Goal: Task Accomplishment & Management: Complete application form

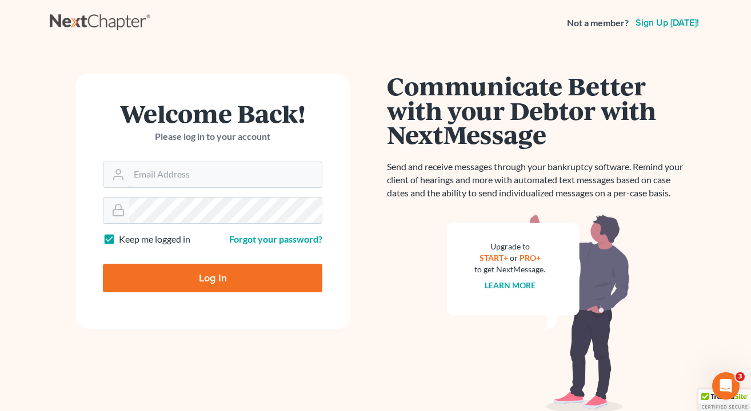
type input "[EMAIL_ADDRESS][DOMAIN_NAME]"
click at [213, 277] on input "Log In" at bounding box center [212, 278] width 219 height 29
type input "Thinking..."
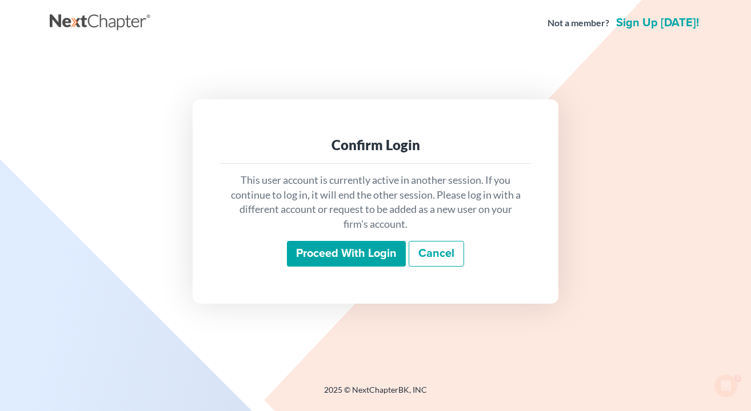
click at [330, 251] on input "Proceed with login" at bounding box center [346, 254] width 119 height 26
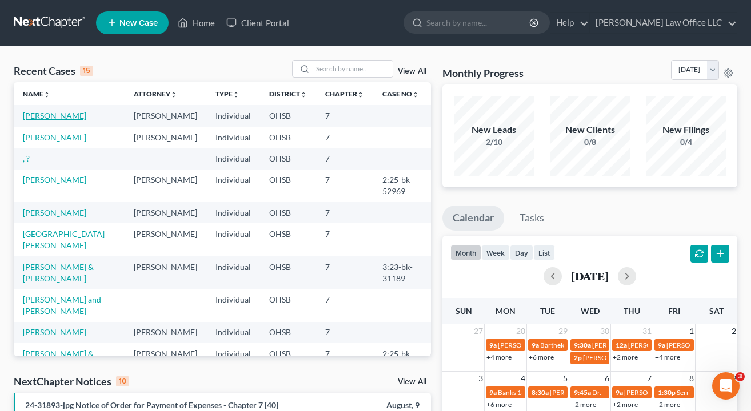
click at [74, 117] on link "[PERSON_NAME]" at bounding box center [54, 116] width 63 height 10
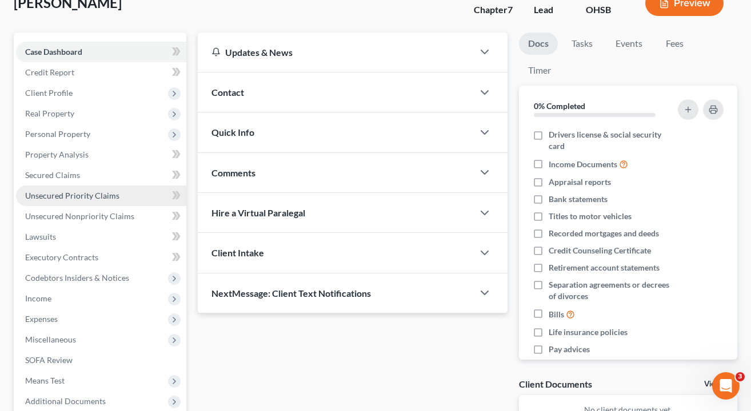
scroll to position [79, 0]
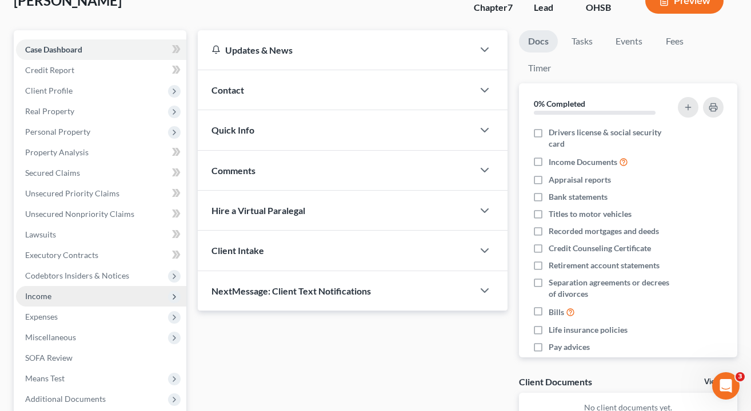
click at [43, 299] on span "Income" at bounding box center [38, 296] width 26 height 10
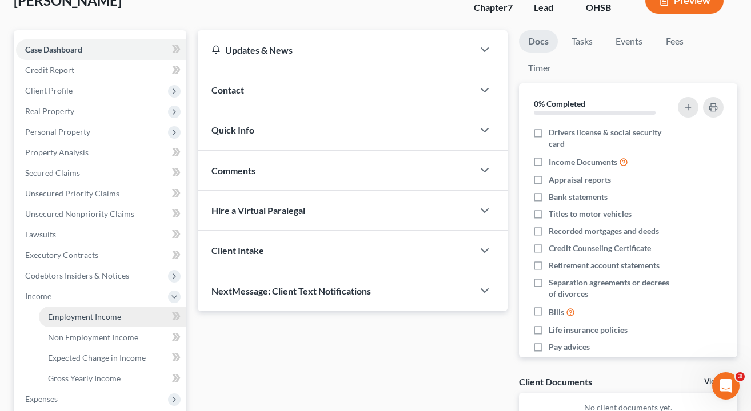
click at [50, 319] on span "Employment Income" at bounding box center [84, 317] width 73 height 10
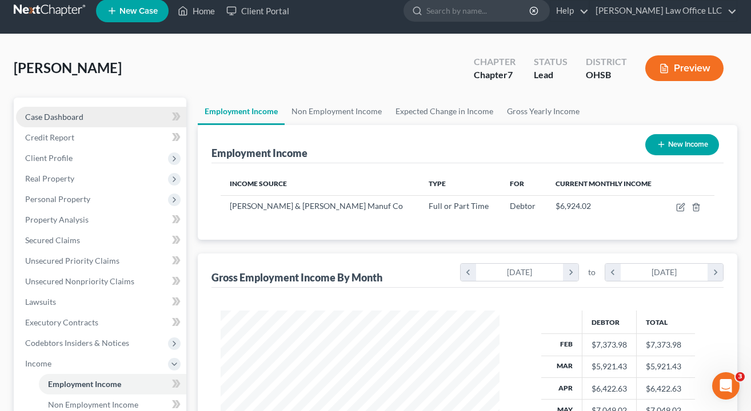
scroll to position [12, 0]
click at [84, 118] on link "Case Dashboard" at bounding box center [101, 117] width 170 height 21
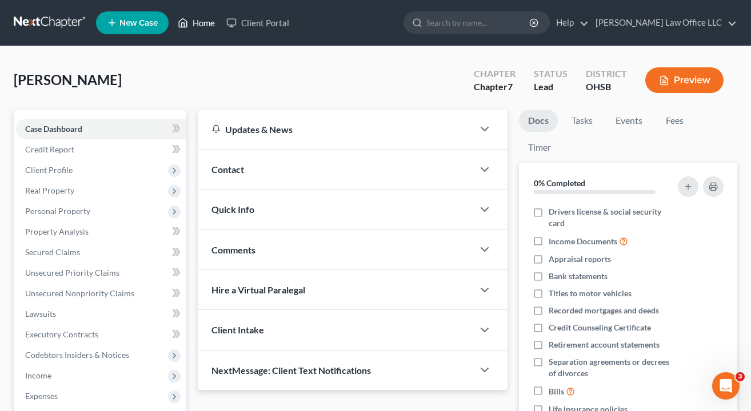
click at [185, 27] on polyline at bounding box center [183, 25] width 3 height 5
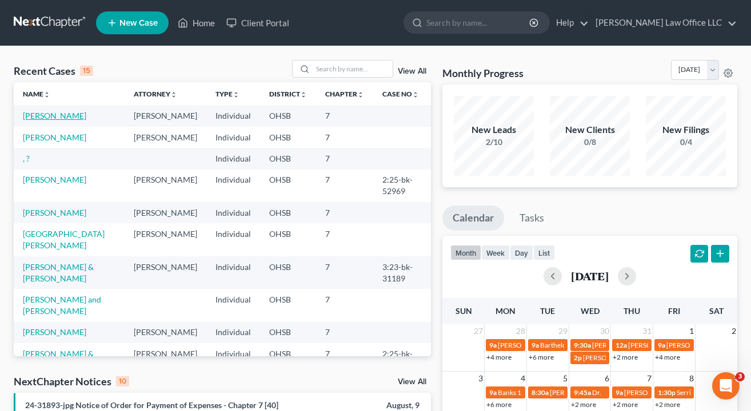
click at [49, 113] on link "Barnett, Timothy" at bounding box center [54, 116] width 63 height 10
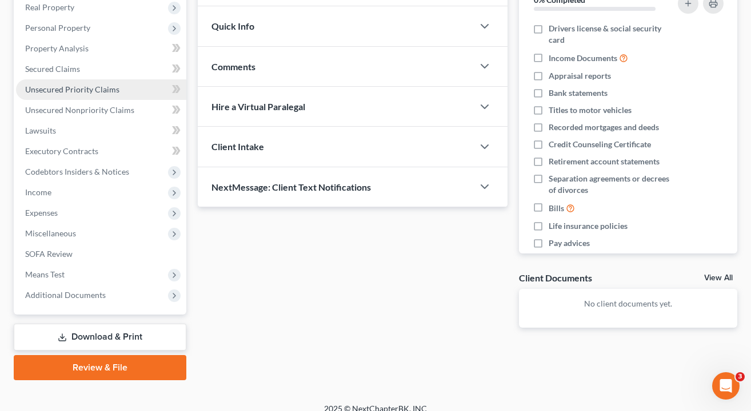
scroll to position [190, 0]
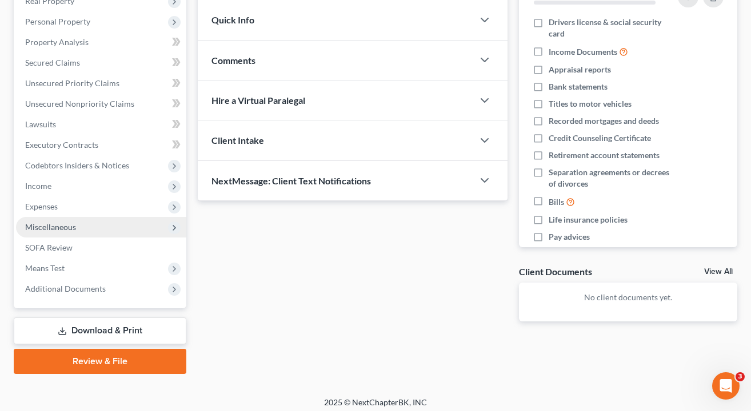
click at [65, 228] on span "Miscellaneous" at bounding box center [50, 227] width 51 height 10
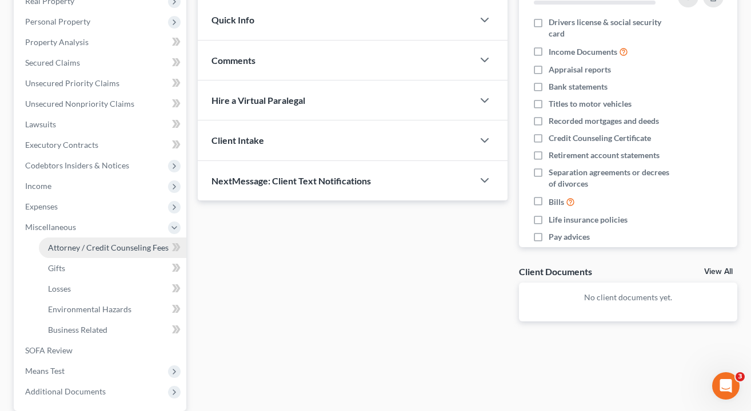
click at [69, 247] on span "Attorney / Credit Counseling Fees" at bounding box center [108, 248] width 121 height 10
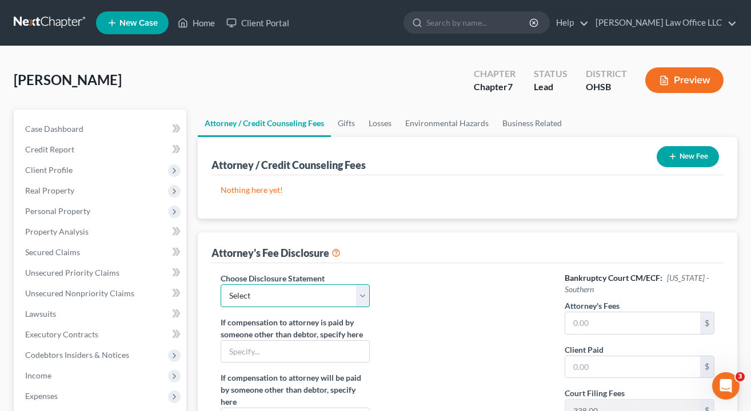
select select "0"
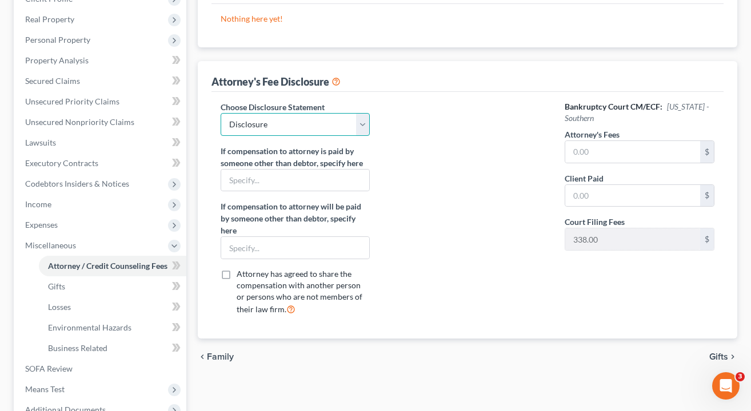
scroll to position [172, 0]
click at [601, 155] on input "text" at bounding box center [632, 152] width 135 height 22
type input "945"
click at [447, 233] on div at bounding box center [467, 213] width 172 height 224
click at [293, 247] on input "text" at bounding box center [295, 248] width 148 height 22
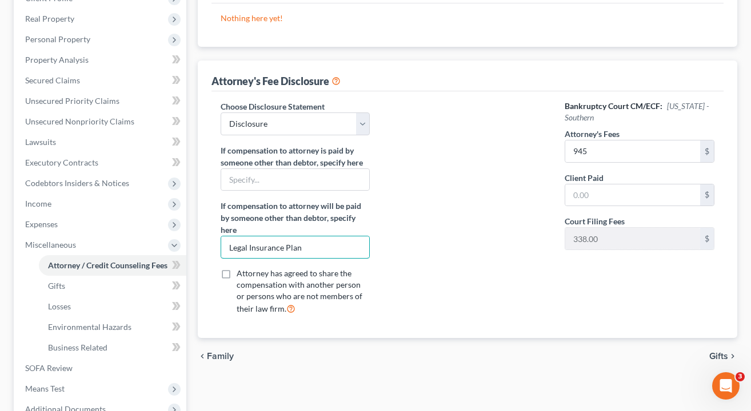
type input "Legal Insurance Plan"
click at [473, 252] on div at bounding box center [467, 213] width 172 height 224
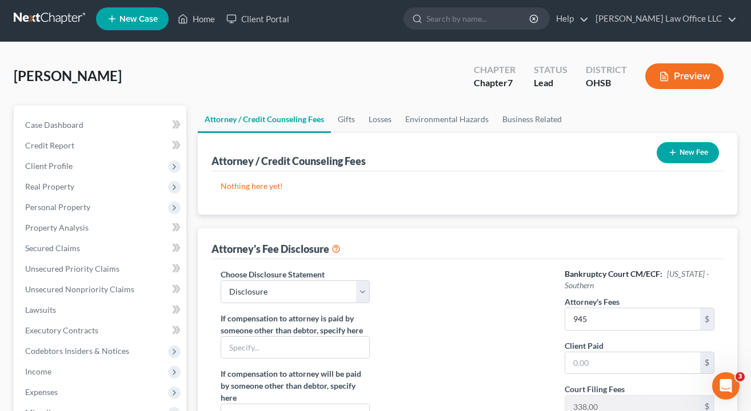
scroll to position [5, 0]
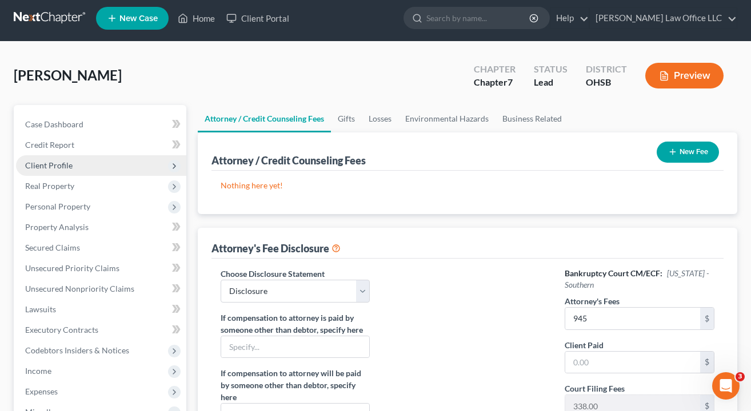
click at [39, 165] on span "Client Profile" at bounding box center [48, 166] width 47 height 10
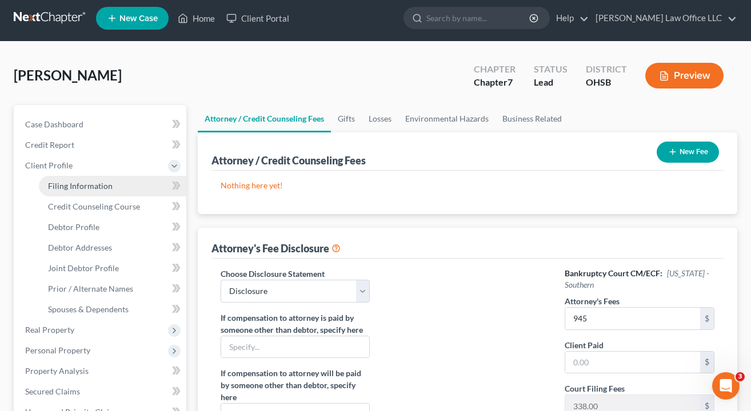
click at [58, 189] on span "Filing Information" at bounding box center [80, 186] width 65 height 10
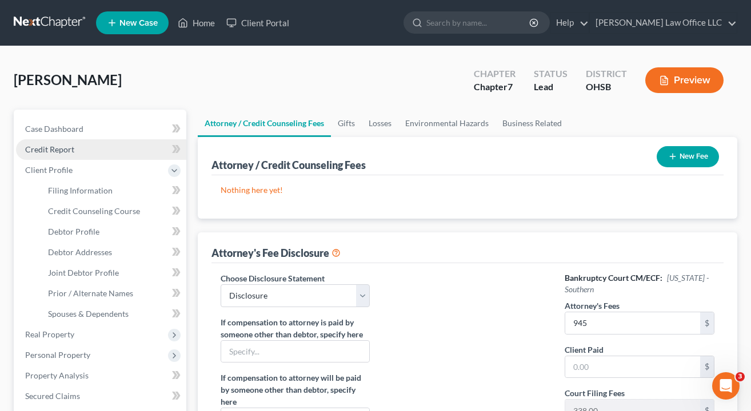
select select "1"
select select "0"
select select "62"
select select "0"
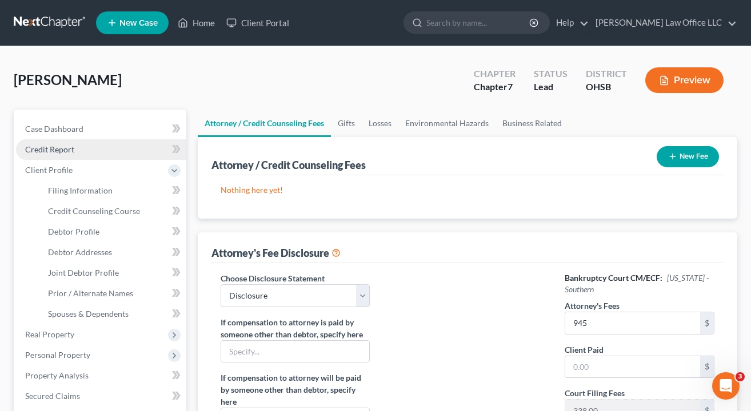
select select "36"
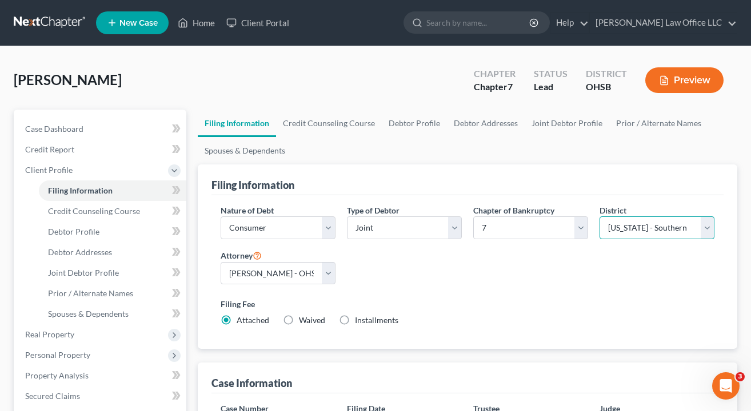
select select "61"
click at [562, 294] on div "Filing Fee Attached Waived Waived Installments Installments" at bounding box center [468, 315] width 506 height 42
click at [109, 237] on link "Debtor Profile" at bounding box center [112, 232] width 147 height 21
select select "1"
select select "0"
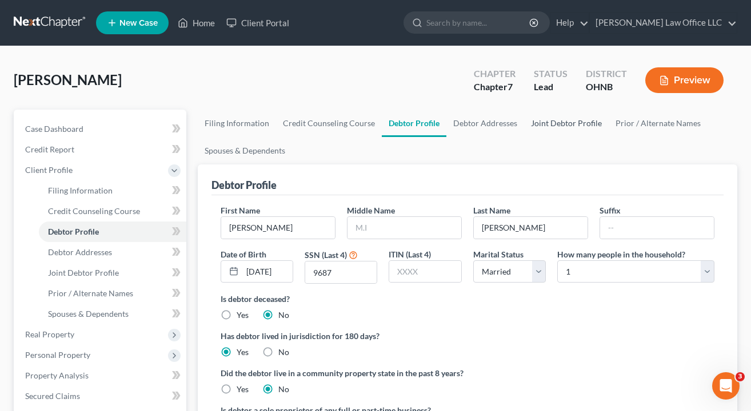
click at [550, 123] on link "Joint Debtor Profile" at bounding box center [566, 123] width 85 height 27
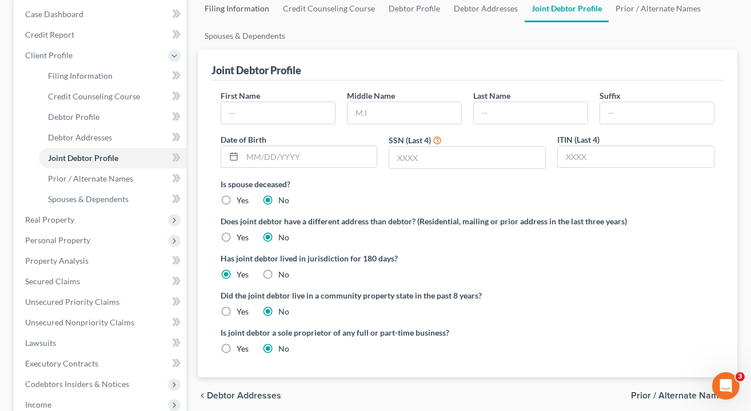
scroll to position [125, 0]
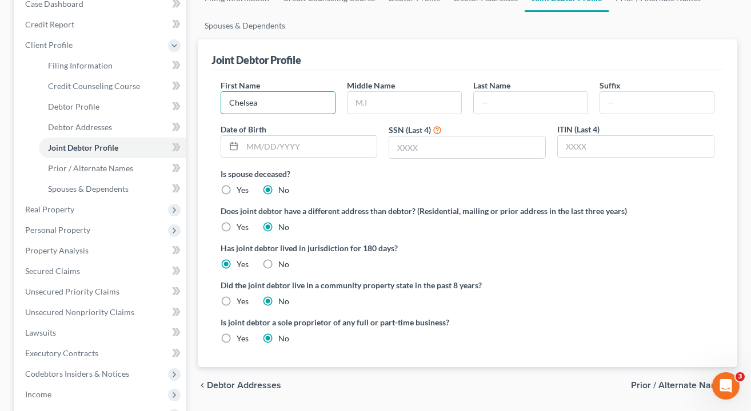
type input "Chelsea"
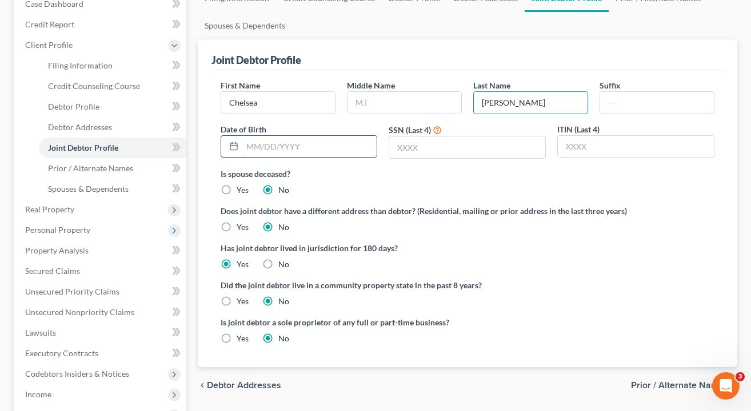
type input "Waldron"
type input "11/15/1994"
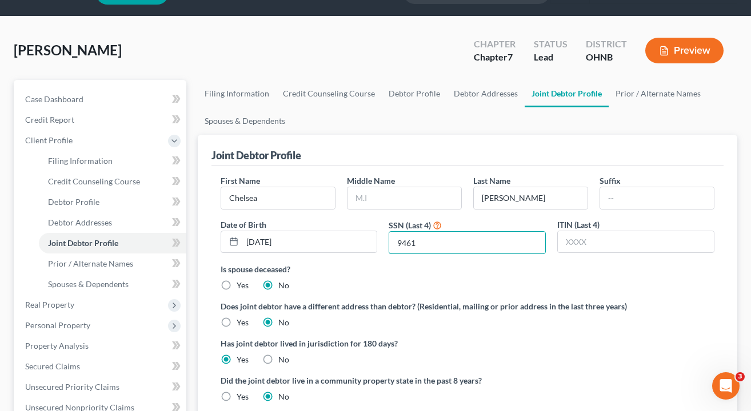
scroll to position [29, 0]
type input "9461"
click at [462, 94] on link "Debtor Addresses" at bounding box center [486, 94] width 78 height 27
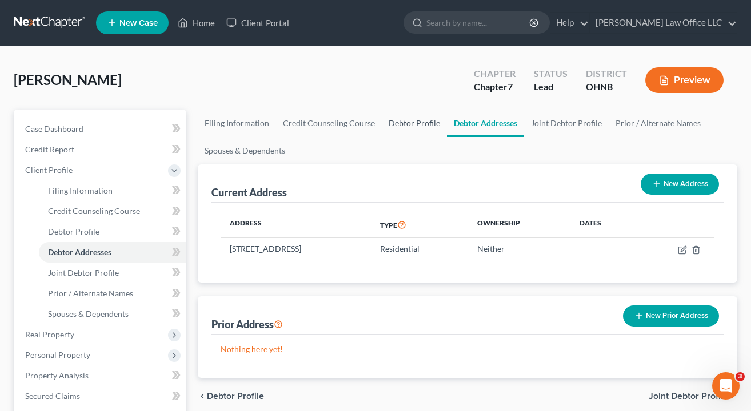
click at [393, 122] on link "Debtor Profile" at bounding box center [414, 123] width 65 height 27
select select "1"
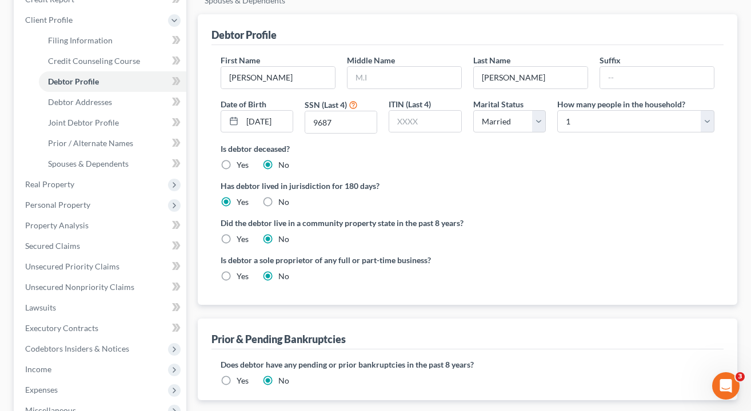
scroll to position [152, 0]
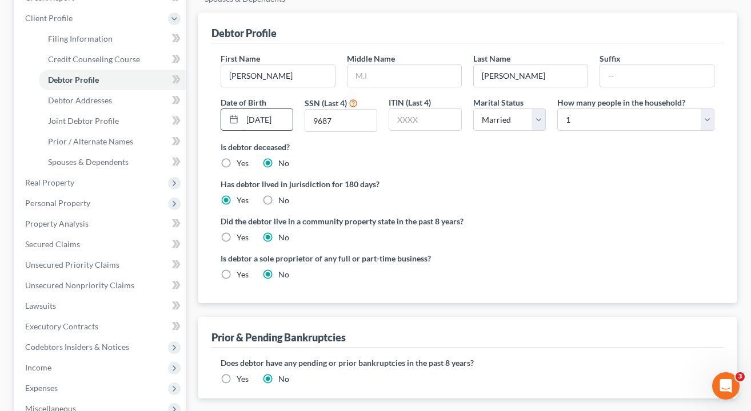
click at [281, 120] on input "12/07/1978" at bounding box center [267, 120] width 50 height 22
select select "5"
click at [519, 170] on ng-include "First Name Timothy Middle Name Last Name Barnett Suffix Date of Birth 12/07/197…" at bounding box center [468, 171] width 494 height 237
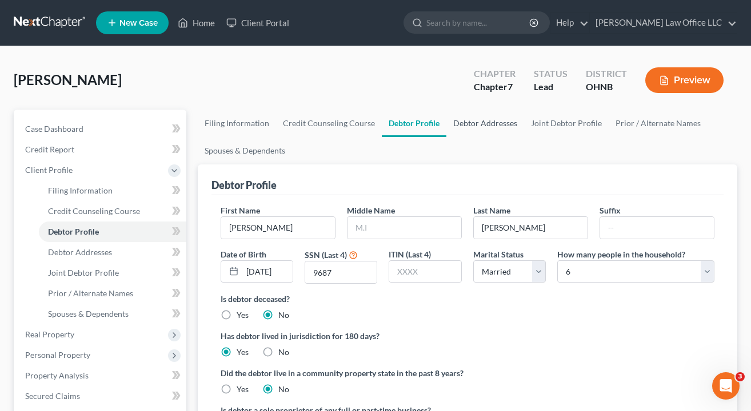
scroll to position [0, 0]
click at [491, 128] on link "Debtor Addresses" at bounding box center [485, 123] width 78 height 27
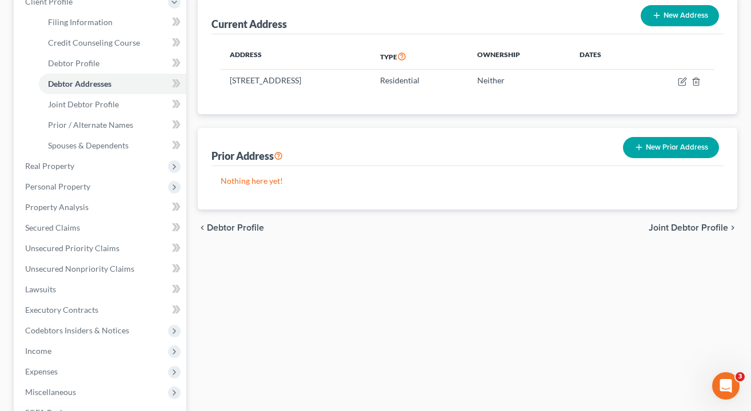
scroll to position [170, 0]
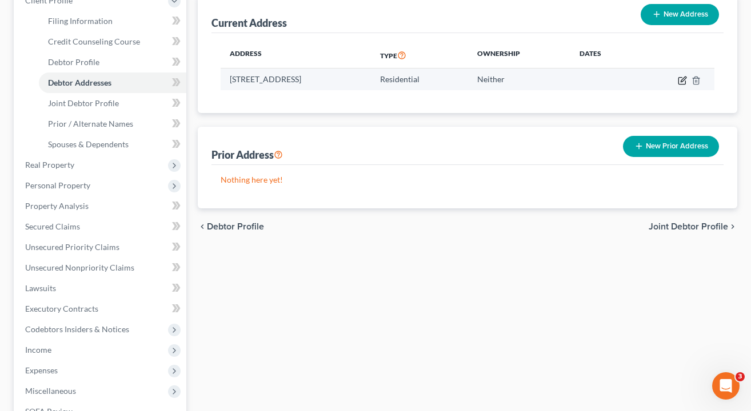
click at [682, 80] on icon "button" at bounding box center [682, 80] width 9 height 9
select select "36"
select select "1"
select select "0"
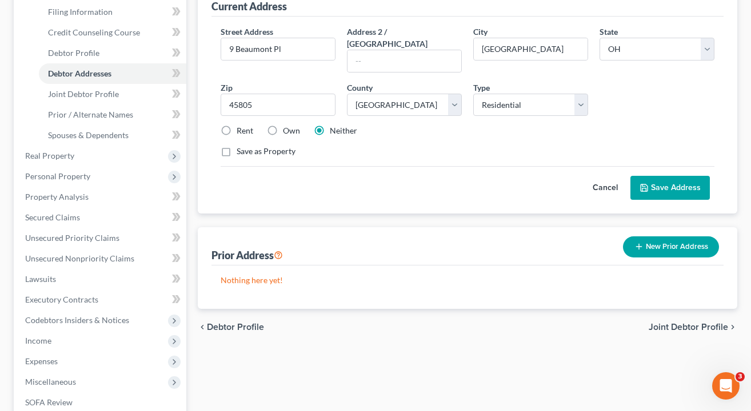
scroll to position [179, 0]
click at [237, 125] on label "Rent" at bounding box center [245, 130] width 17 height 11
click at [241, 125] on input "Rent" at bounding box center [244, 128] width 7 height 7
radio input "true"
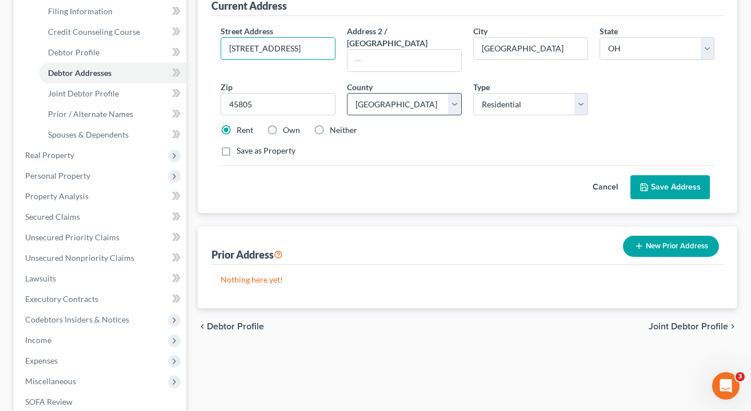
type input "9 Beaumont Place"
click at [433, 153] on div "Street Address * 9 Beaumont Place Address 2 / PO Box City * Lima State * State …" at bounding box center [468, 95] width 506 height 141
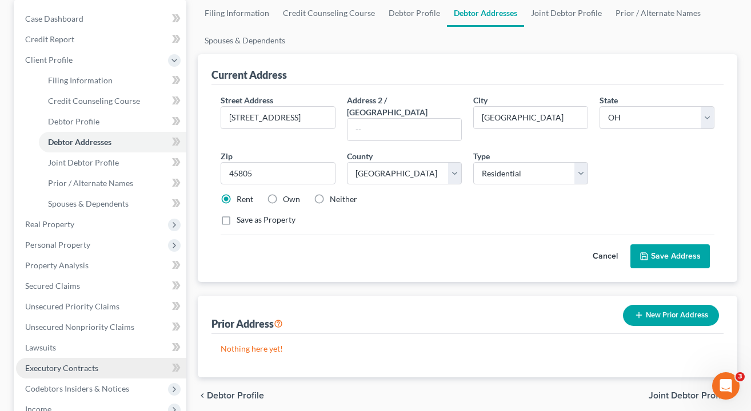
scroll to position [113, 0]
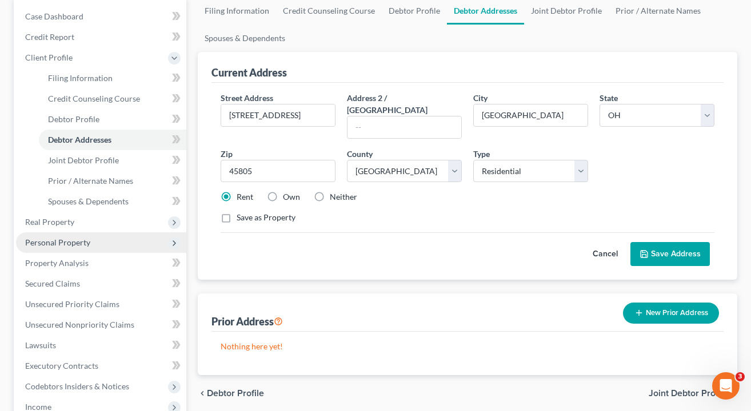
click at [66, 241] on span "Personal Property" at bounding box center [57, 243] width 65 height 10
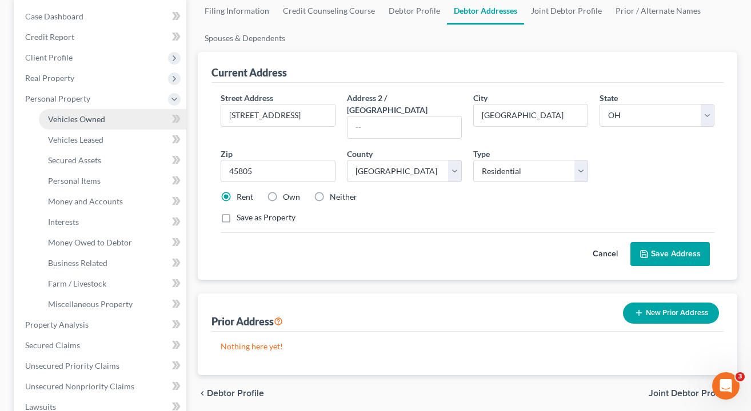
click at [90, 121] on span "Vehicles Owned" at bounding box center [76, 119] width 57 height 10
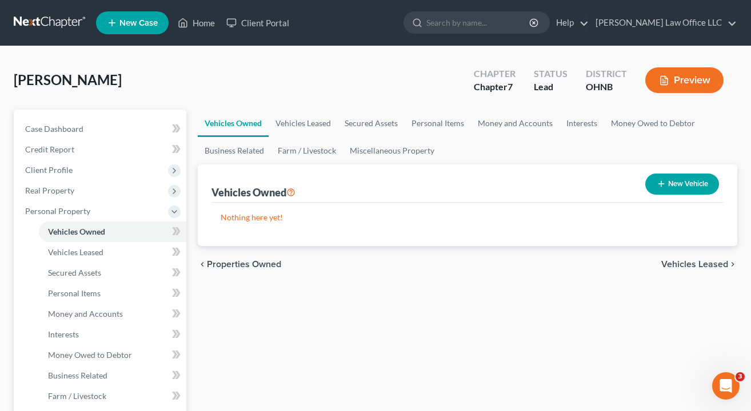
click at [693, 190] on button "New Vehicle" at bounding box center [682, 184] width 74 height 21
select select "0"
select select "2"
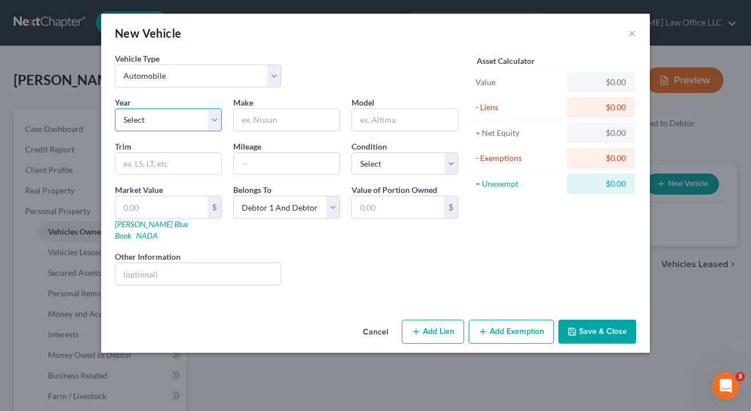
select select "24"
click at [267, 125] on input "text" at bounding box center [287, 120] width 106 height 22
type input "Ford"
type input "Explorer"
click at [599, 320] on button "Save & Close" at bounding box center [597, 332] width 78 height 24
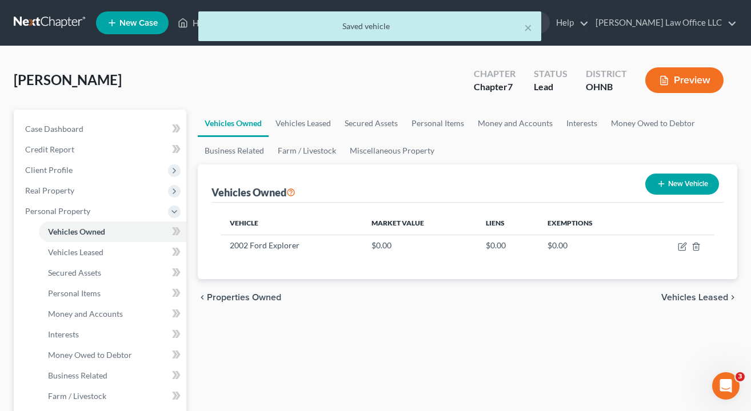
click at [662, 180] on icon "button" at bounding box center [661, 183] width 9 height 9
select select "0"
select select "2"
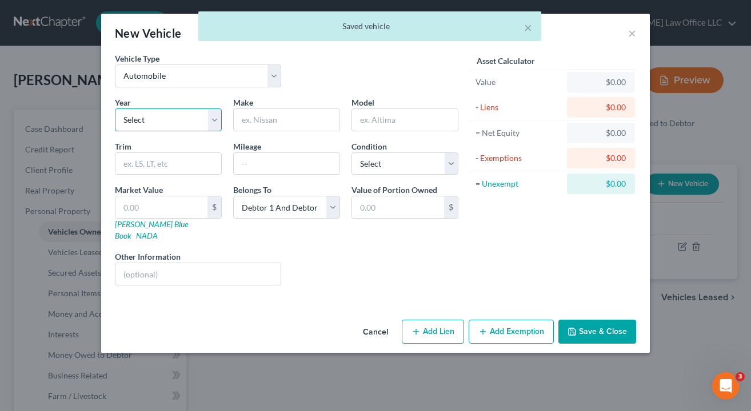
select select "6"
click at [260, 127] on input "text" at bounding box center [287, 120] width 106 height 22
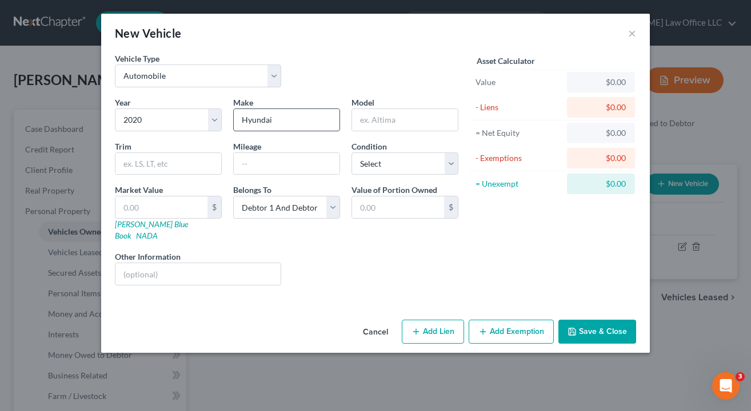
type input "Hyundai"
type input "Palisade"
click at [268, 291] on div "Vehicle Type Select Automobile Truck Trailer Watercraft Aircraft Motor Home Atv…" at bounding box center [375, 184] width 549 height 263
click at [606, 320] on button "Save & Close" at bounding box center [597, 332] width 78 height 24
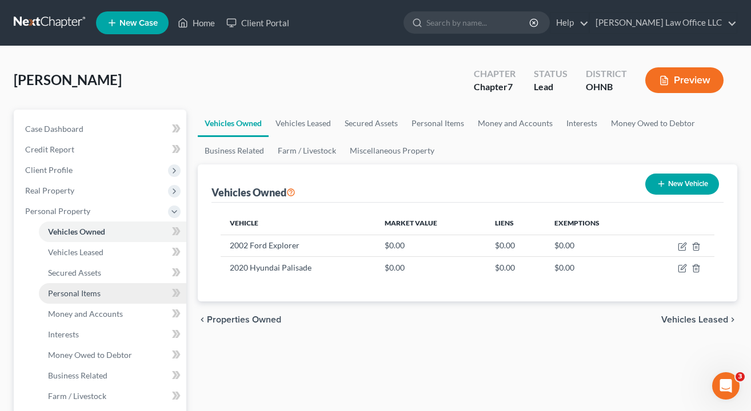
click at [97, 291] on span "Personal Items" at bounding box center [74, 294] width 53 height 10
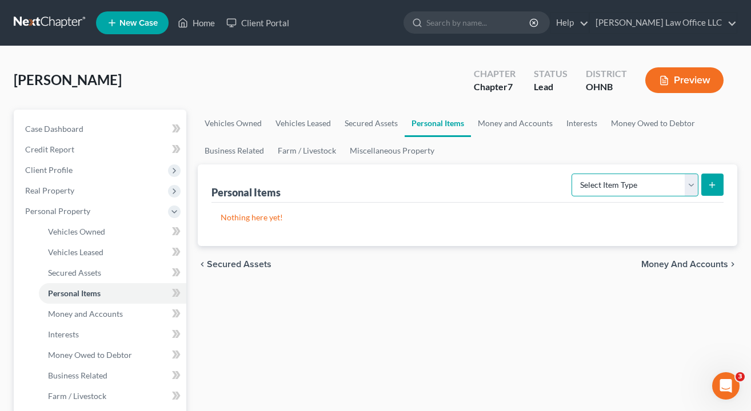
select select "clothing"
click at [707, 187] on button "submit" at bounding box center [712, 185] width 22 height 22
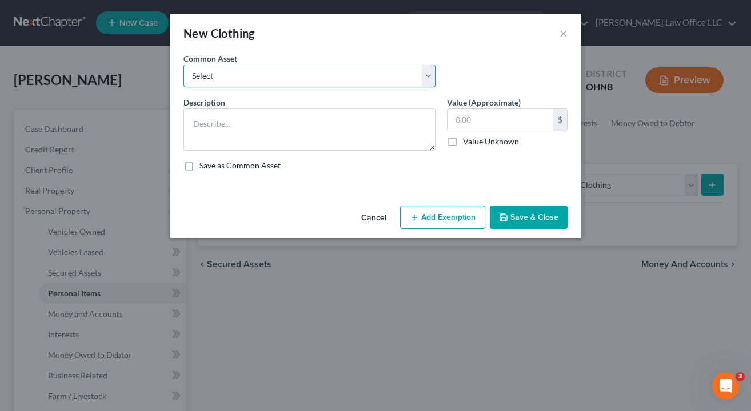
select select "0"
type textarea "Clothing."
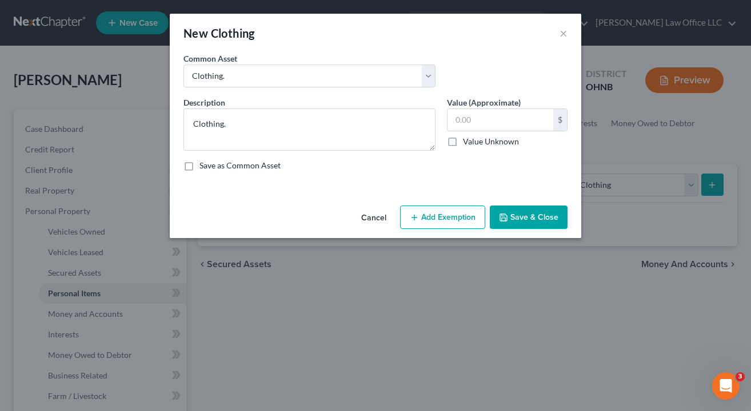
click at [451, 211] on button "Add Exemption" at bounding box center [442, 218] width 85 height 24
select select "2"
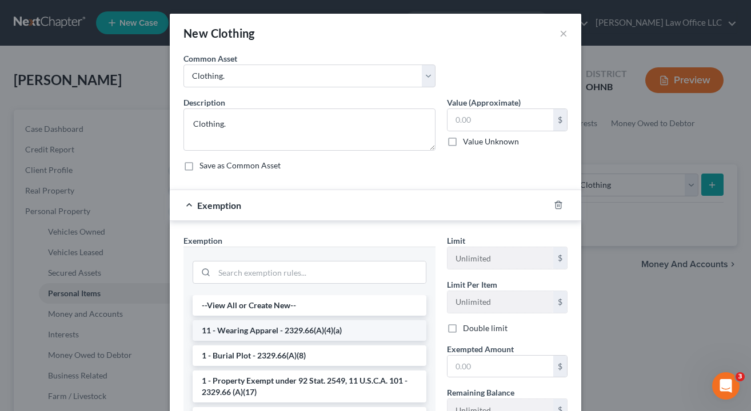
click at [339, 331] on li "11 - Wearing Apparel - 2329.66(A)(4)(a)" at bounding box center [310, 331] width 234 height 21
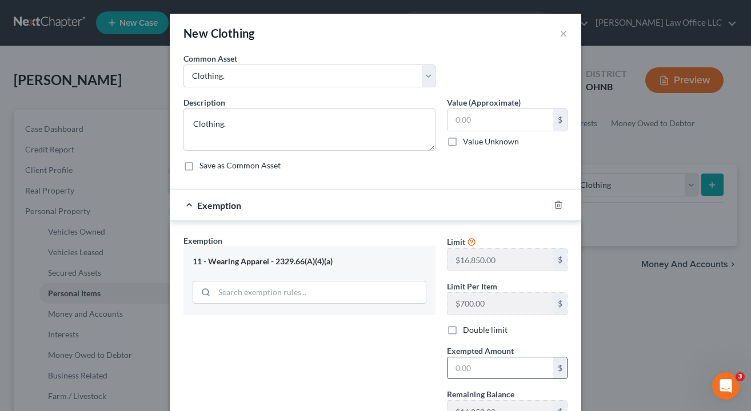
click at [516, 376] on input "text" at bounding box center [500, 369] width 106 height 22
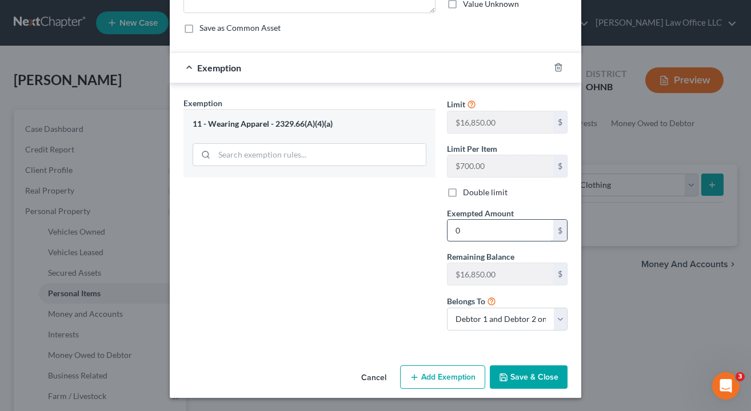
scroll to position [137, 0]
type input "0"
click at [522, 378] on button "Save & Close" at bounding box center [529, 378] width 78 height 24
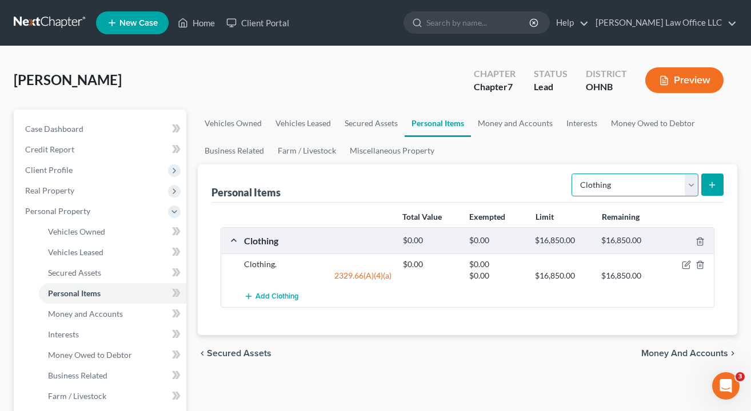
select select "electronics"
click at [718, 189] on button "submit" at bounding box center [712, 185] width 22 height 22
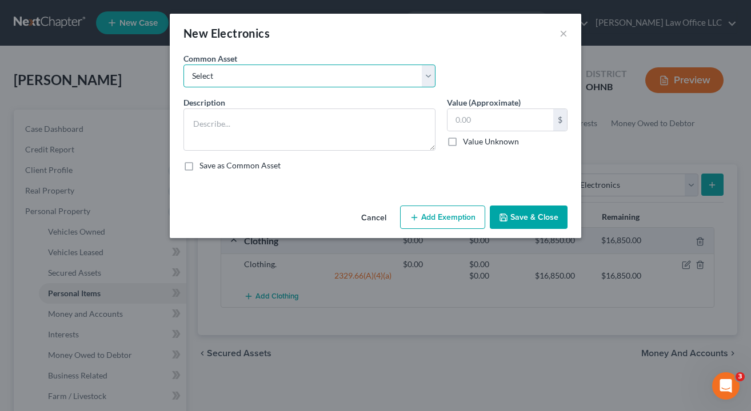
select select "0"
type textarea "Electronics."
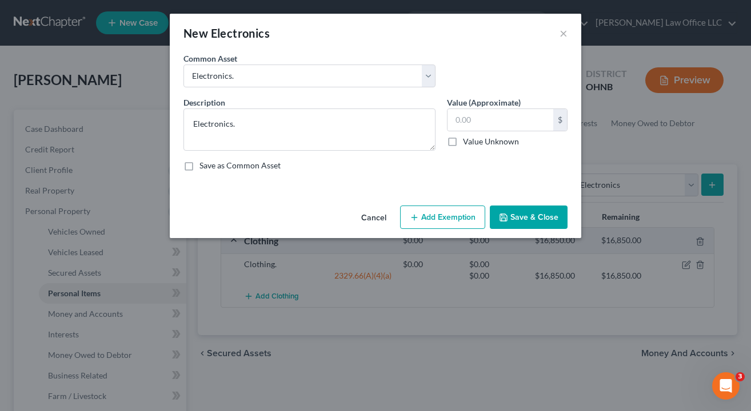
click at [443, 213] on button "Add Exemption" at bounding box center [442, 218] width 85 height 24
select select "2"
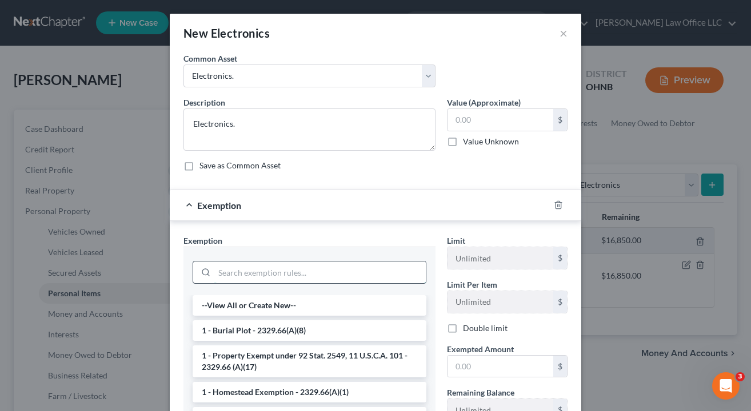
click at [333, 271] on input "search" at bounding box center [319, 273] width 211 height 22
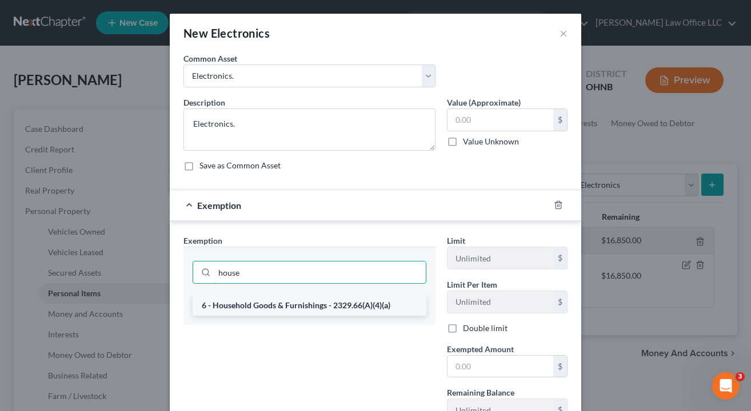
type input "house"
click at [301, 307] on li "6 - Household Goods & Furnishings - 2329.66(A)(4)(a)" at bounding box center [310, 305] width 234 height 21
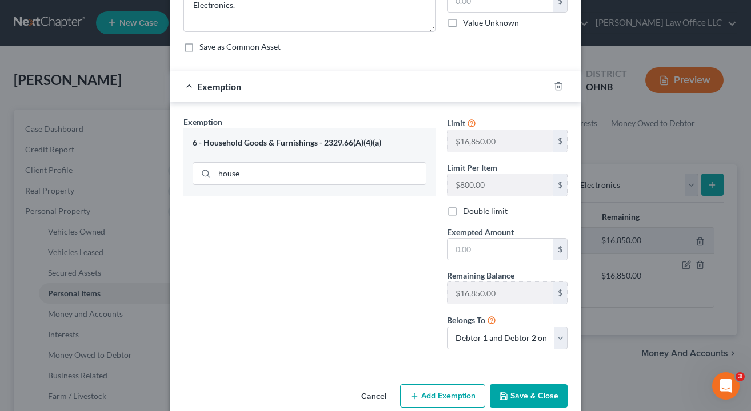
scroll to position [119, 0]
click at [515, 391] on button "Save & Close" at bounding box center [529, 396] width 78 height 24
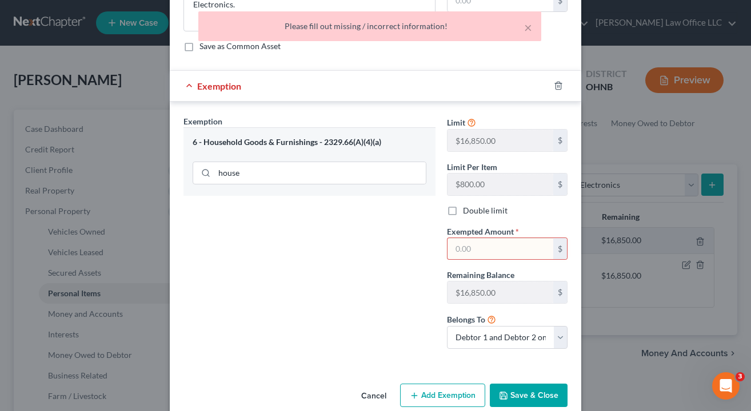
click at [530, 252] on input "text" at bounding box center [500, 249] width 106 height 22
type input "0"
click at [523, 391] on button "Save & Close" at bounding box center [529, 396] width 78 height 24
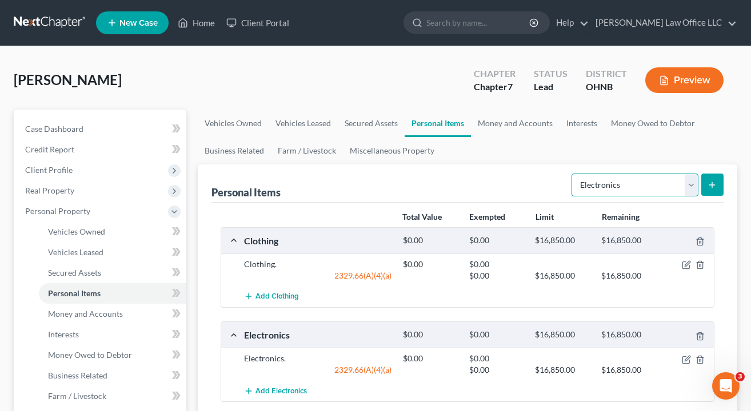
select select "household_goods"
click at [716, 182] on icon "submit" at bounding box center [711, 185] width 9 height 9
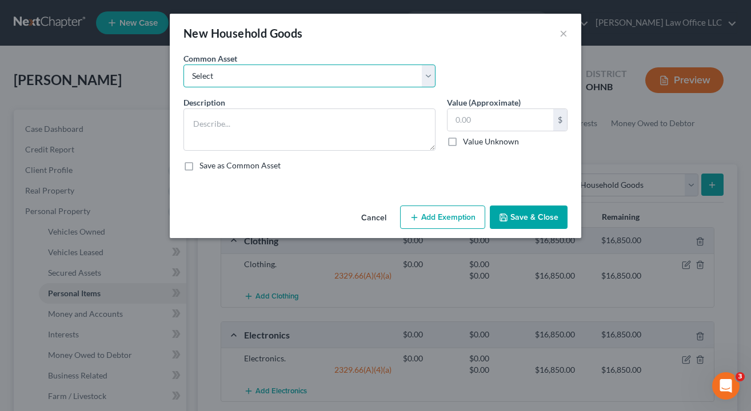
select select "0"
type textarea "Household goods and furniture."
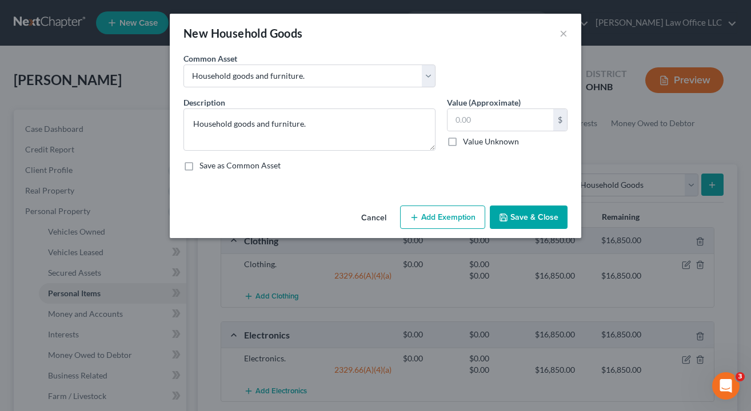
click at [429, 213] on button "Add Exemption" at bounding box center [442, 218] width 85 height 24
select select "2"
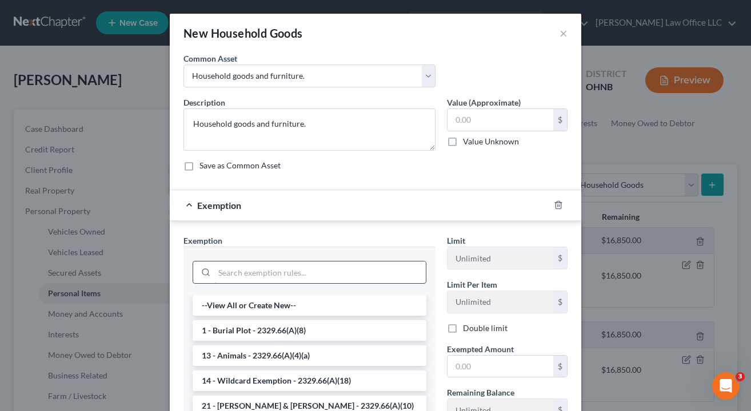
click at [242, 271] on input "search" at bounding box center [319, 273] width 211 height 22
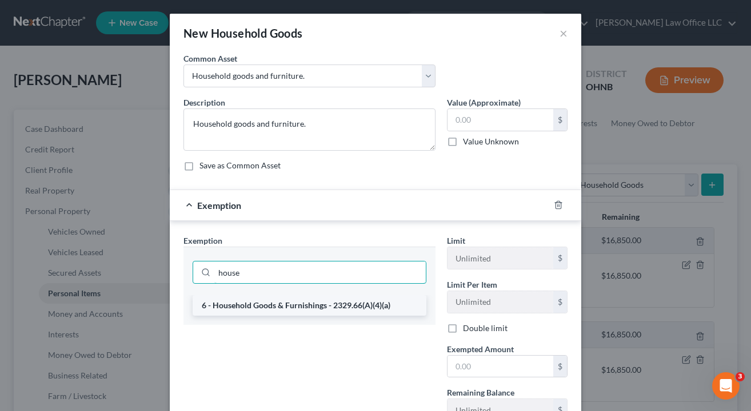
type input "house"
click at [250, 305] on li "6 - Household Goods & Furnishings - 2329.66(A)(4)(a)" at bounding box center [310, 305] width 234 height 21
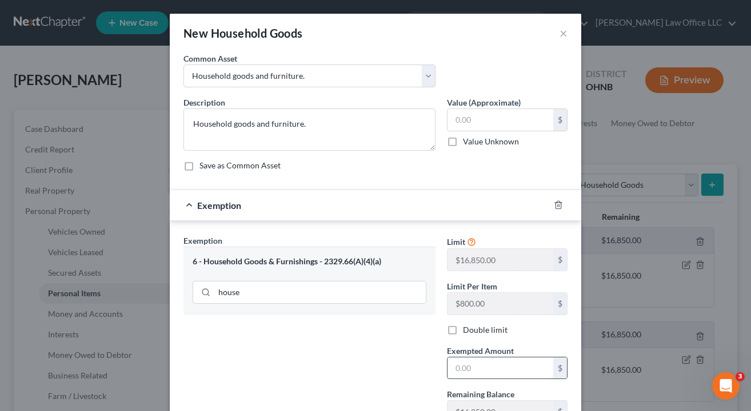
click at [466, 365] on input "text" at bounding box center [500, 369] width 106 height 22
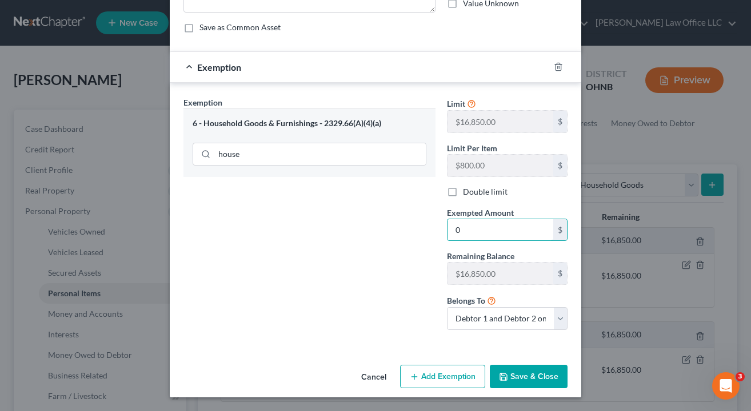
scroll to position [138, 0]
type input "0"
click at [538, 376] on button "Save & Close" at bounding box center [529, 378] width 78 height 24
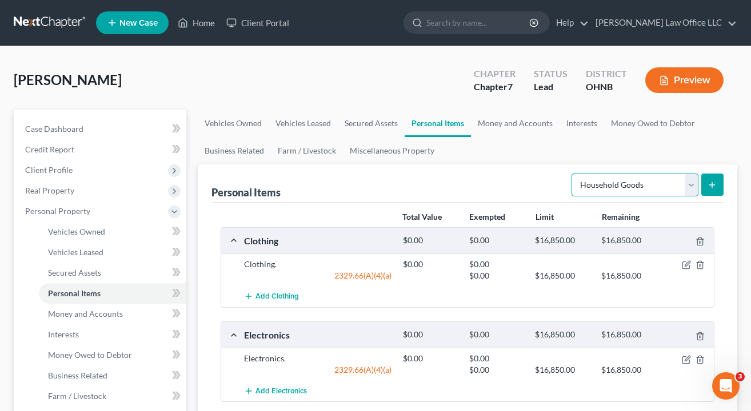
select select "jewelry"
click at [715, 184] on icon "submit" at bounding box center [711, 185] width 9 height 9
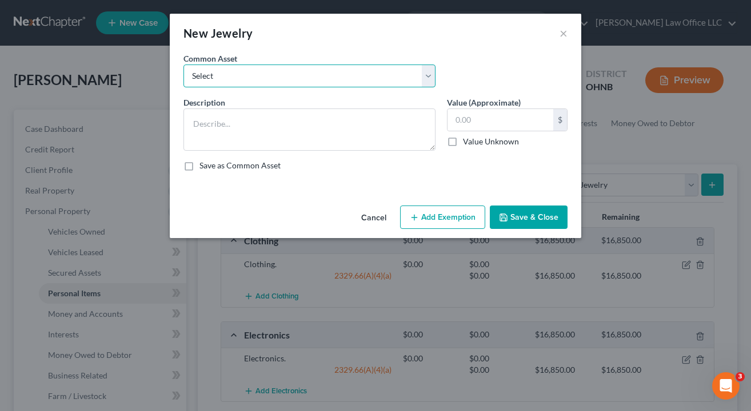
select select "0"
type textarea "Jewelry."
click at [451, 224] on button "Add Exemption" at bounding box center [442, 218] width 85 height 24
select select "2"
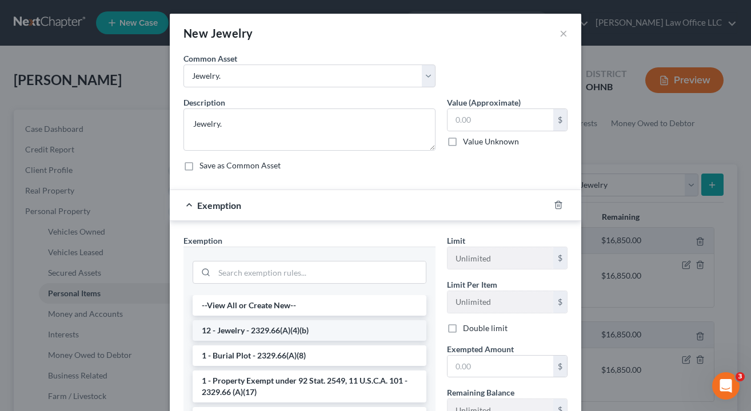
click at [287, 325] on li "12 - Jewelry - 2329.66(A)(4)(b)" at bounding box center [310, 331] width 234 height 21
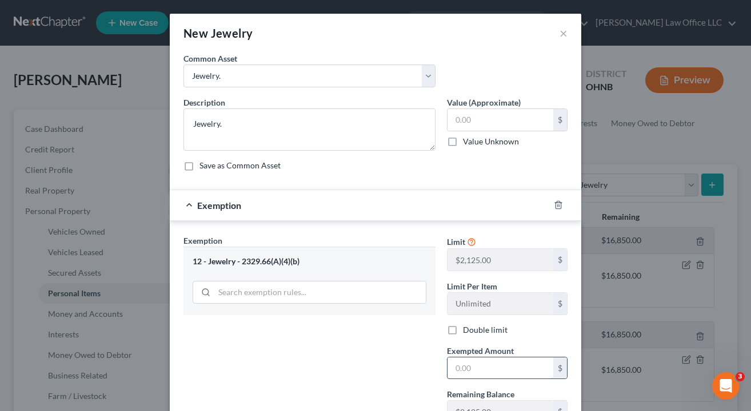
click at [486, 369] on input "text" at bounding box center [500, 369] width 106 height 22
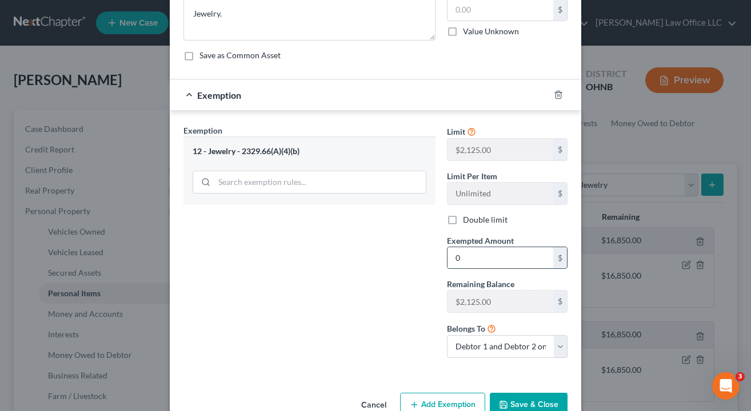
scroll to position [130, 0]
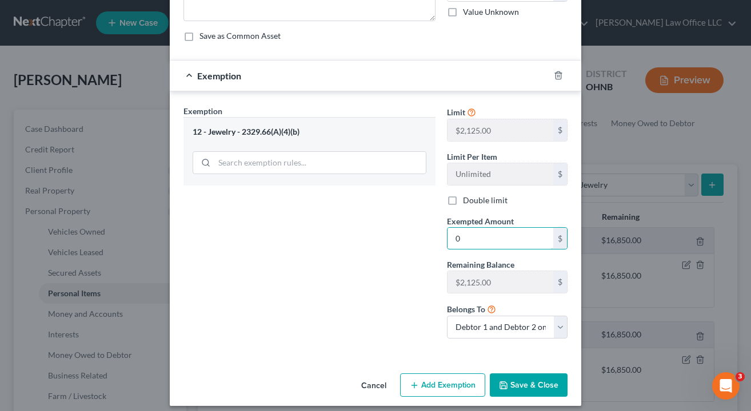
type input "0"
click at [505, 377] on button "Save & Close" at bounding box center [529, 386] width 78 height 24
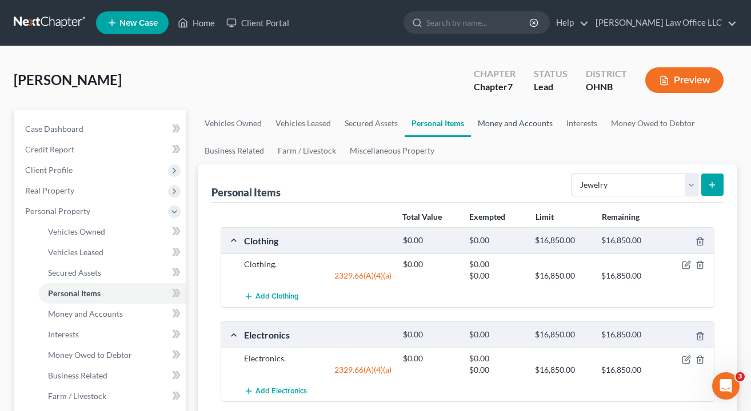
click at [524, 119] on link "Money and Accounts" at bounding box center [515, 123] width 89 height 27
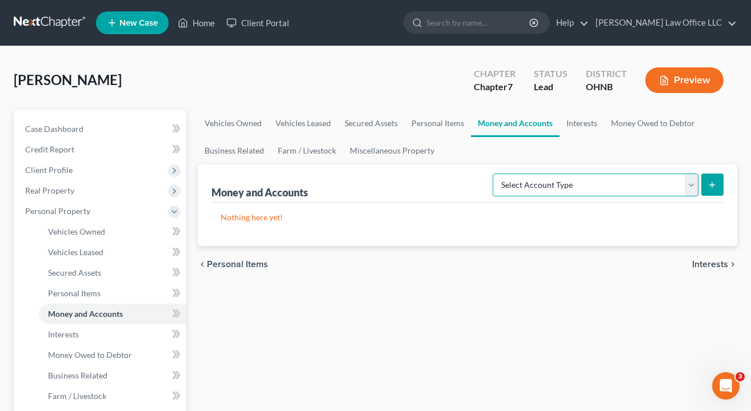
select select "cash_on_hand"
click at [706, 191] on button "submit" at bounding box center [712, 185] width 22 height 22
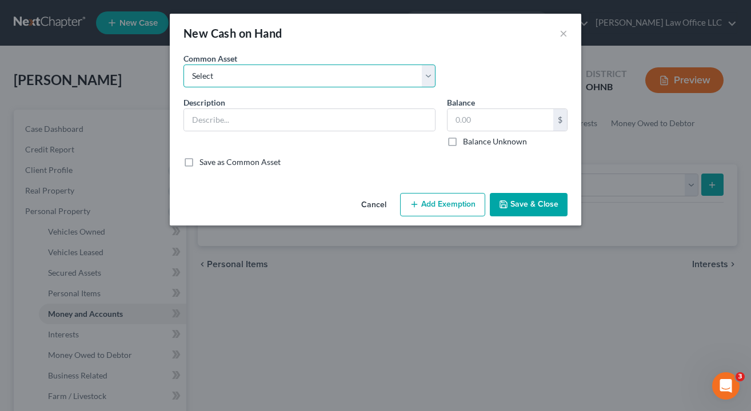
select select "0"
type input "Cash on hand."
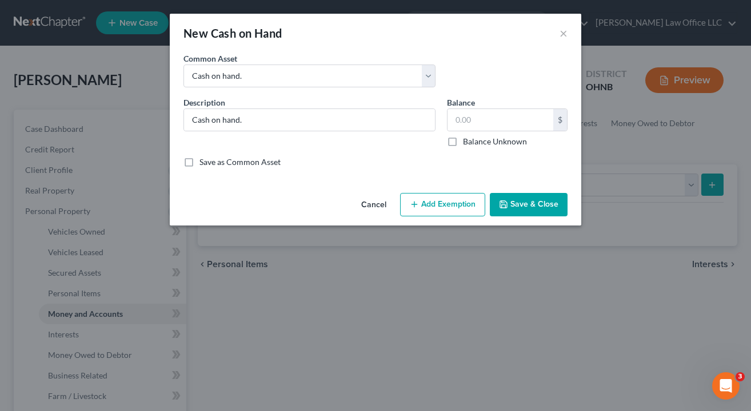
click at [459, 211] on button "Add Exemption" at bounding box center [442, 205] width 85 height 24
select select "2"
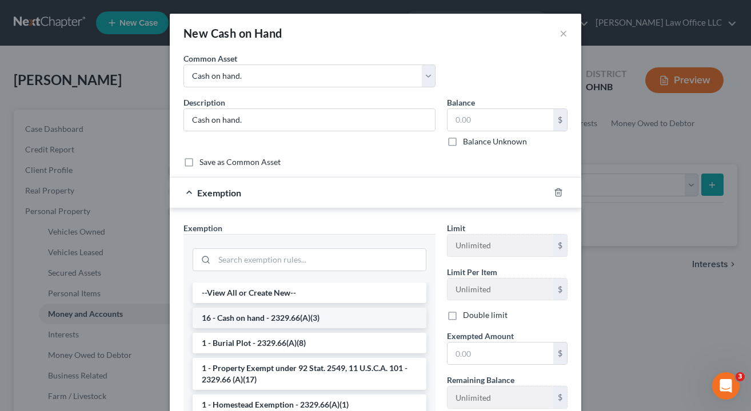
click at [297, 323] on li "16 - Cash on hand - 2329.66(A)(3)" at bounding box center [310, 318] width 234 height 21
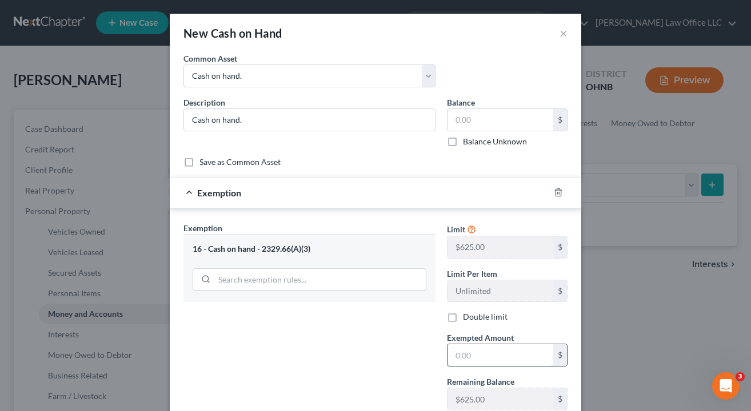
click at [499, 364] on input "text" at bounding box center [500, 356] width 106 height 22
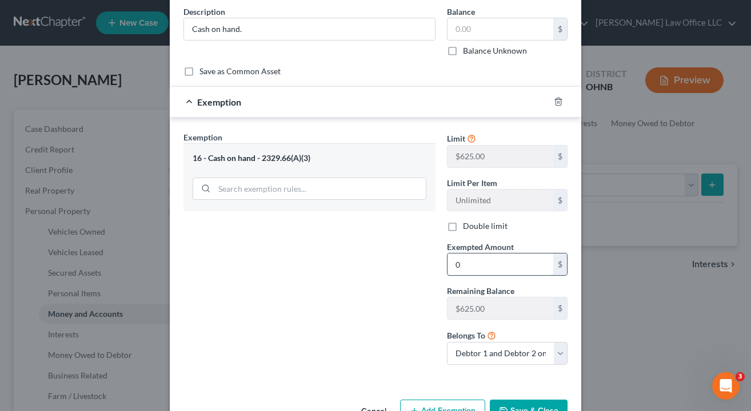
scroll to position [103, 0]
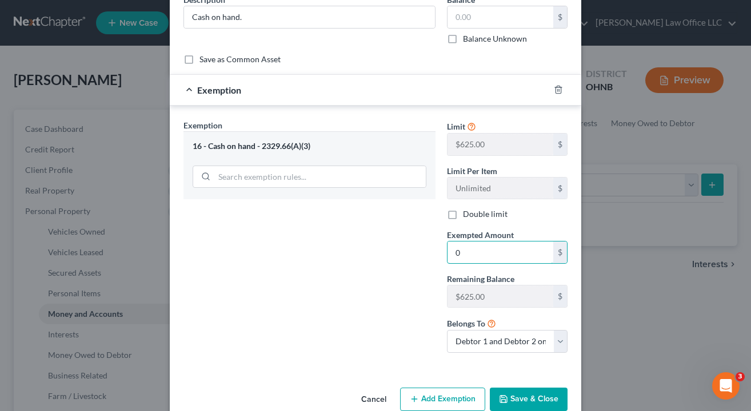
type input "0"
click at [518, 391] on button "Save & Close" at bounding box center [529, 400] width 78 height 24
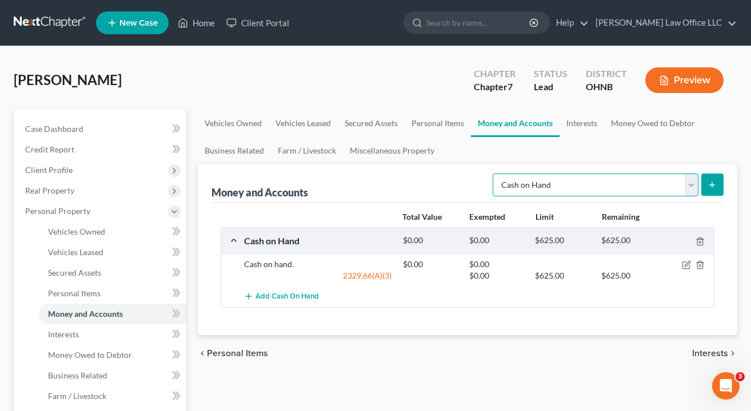
select select "checking"
click at [717, 184] on button "submit" at bounding box center [712, 185] width 22 height 22
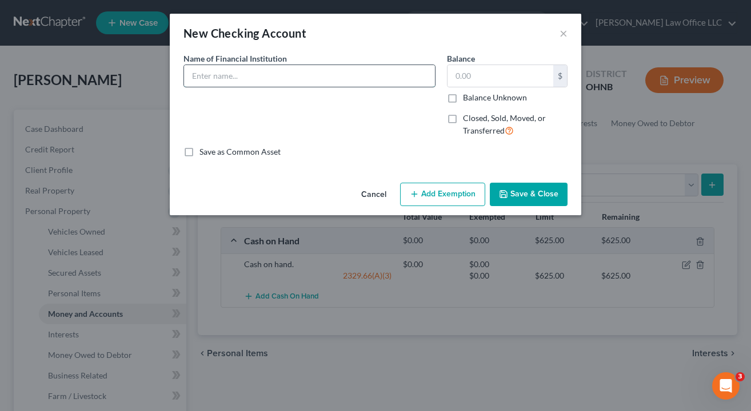
click at [310, 79] on input "text" at bounding box center [309, 76] width 251 height 22
type input "Sutton Bank"
click at [438, 196] on button "Add Exemption" at bounding box center [442, 195] width 85 height 24
select select "2"
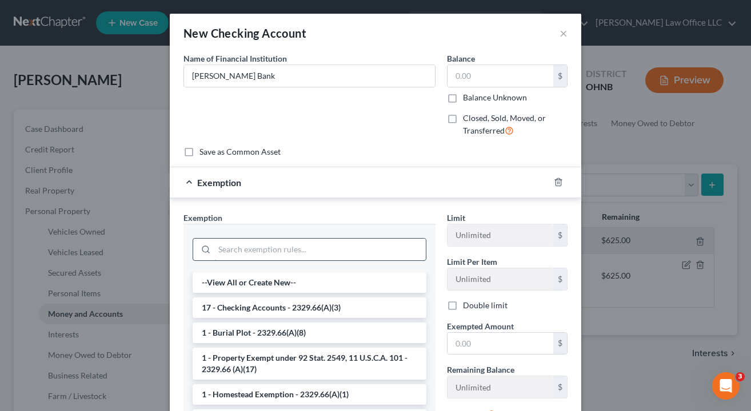
click at [289, 247] on input "search" at bounding box center [319, 250] width 211 height 22
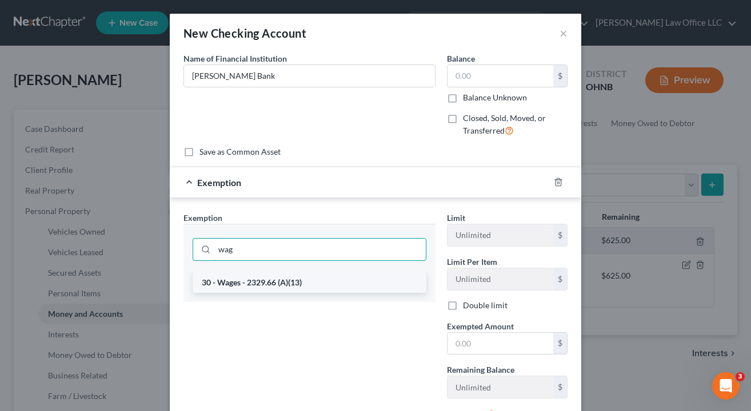
type input "wag"
click at [281, 284] on li "30 - Wages - 2329.66 (A)(13)" at bounding box center [310, 283] width 234 height 21
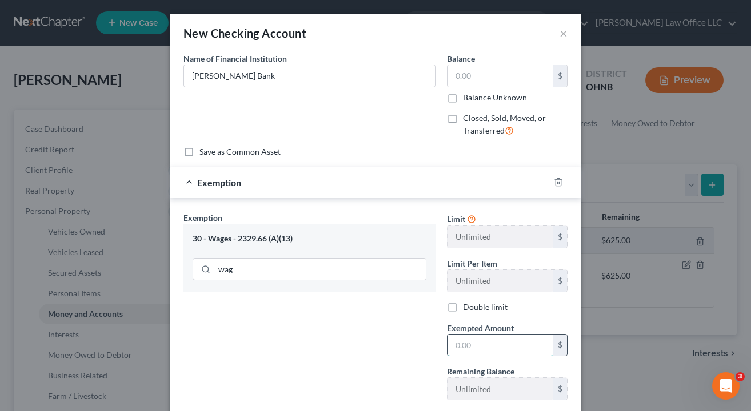
click at [499, 350] on input "text" at bounding box center [500, 346] width 106 height 22
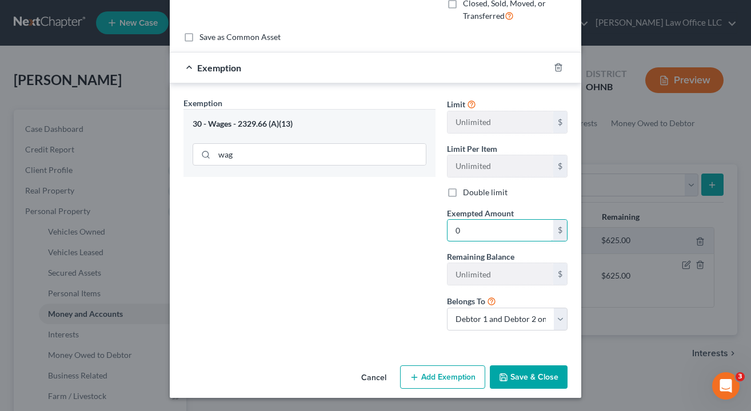
scroll to position [114, 0]
type input "0"
click at [545, 381] on button "Save & Close" at bounding box center [529, 378] width 78 height 24
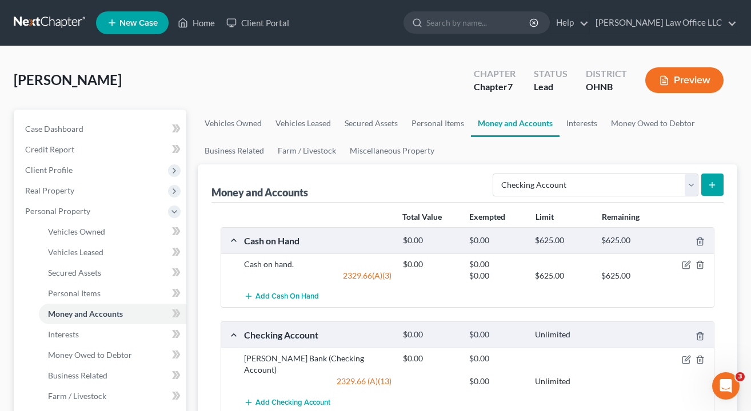
click at [718, 183] on button "submit" at bounding box center [712, 185] width 22 height 22
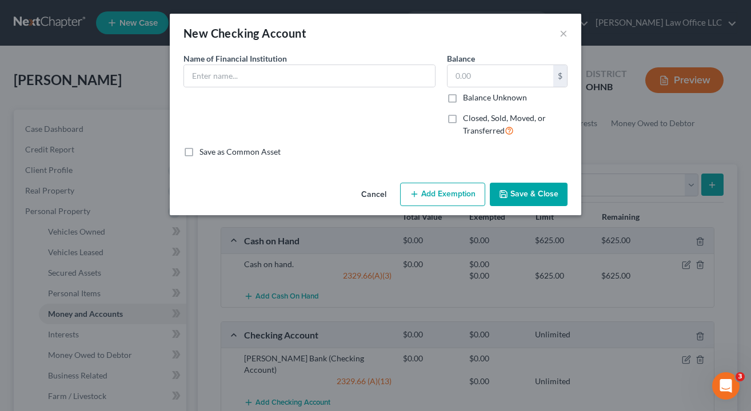
click at [322, 88] on div "Name of Financial Institution *" at bounding box center [309, 100] width 263 height 94
click at [321, 81] on input "text" at bounding box center [309, 76] width 251 height 22
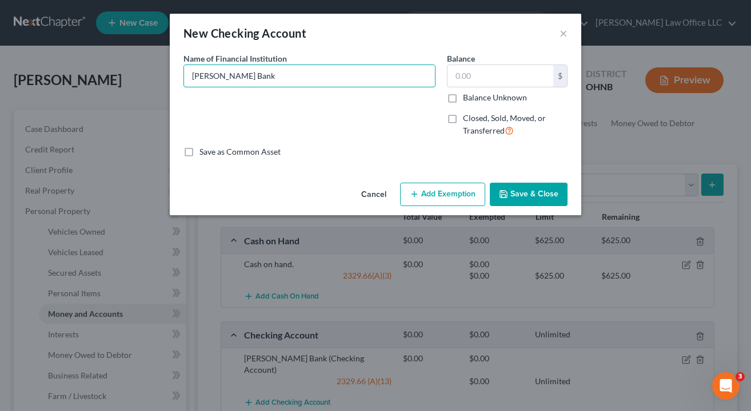
type input "Sutton Bank"
click at [434, 187] on button "Add Exemption" at bounding box center [442, 195] width 85 height 24
select select "2"
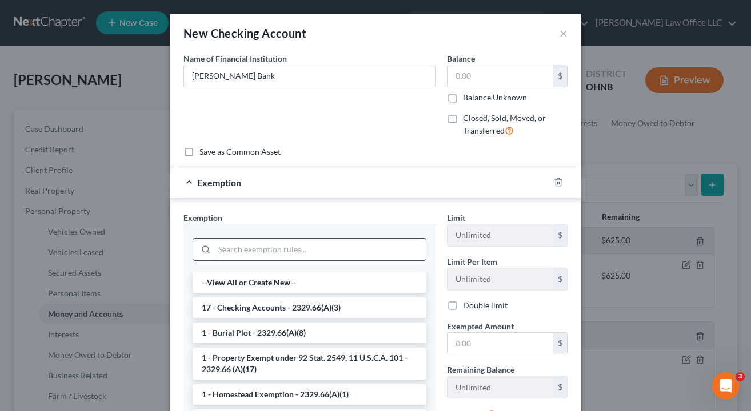
click at [279, 254] on input "search" at bounding box center [319, 250] width 211 height 22
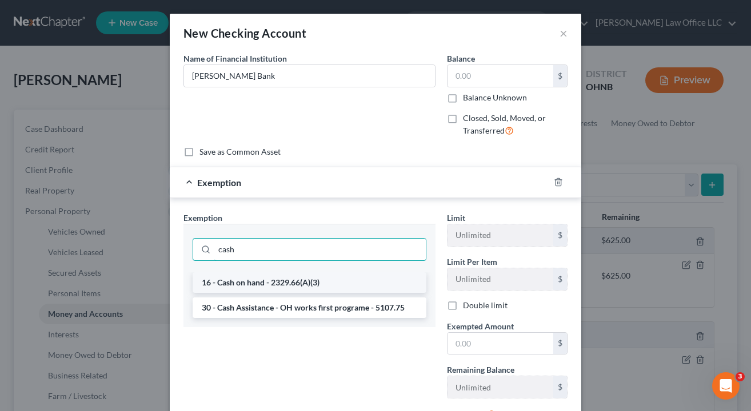
type input "cash"
click at [272, 280] on li "16 - Cash on hand - 2329.66(A)(3)" at bounding box center [310, 283] width 234 height 21
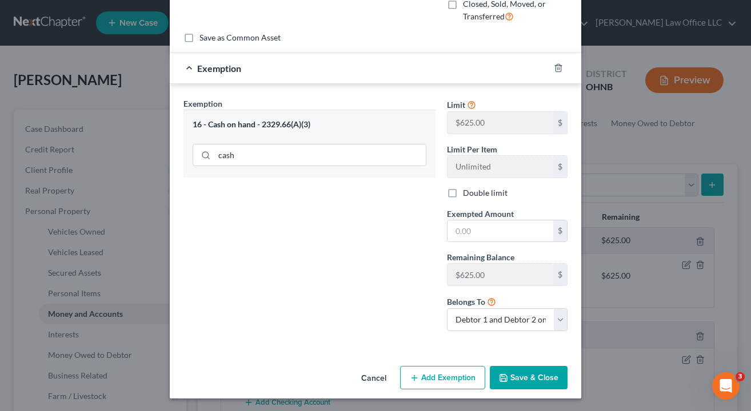
click at [511, 370] on button "Save & Close" at bounding box center [529, 378] width 78 height 24
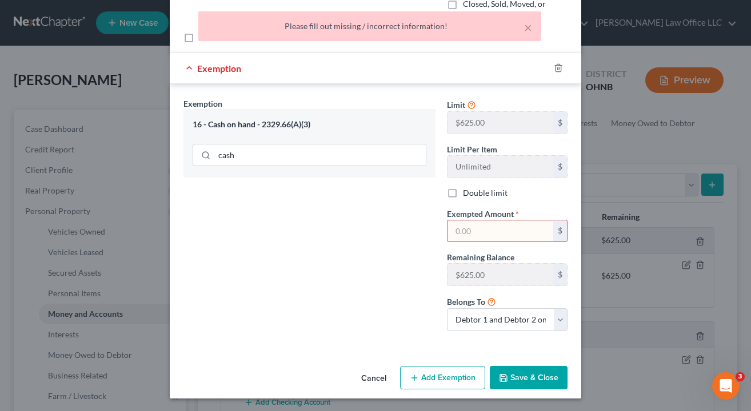
click at [535, 241] on input "text" at bounding box center [500, 232] width 106 height 22
type input "0"
click at [531, 380] on button "Save & Close" at bounding box center [529, 378] width 78 height 24
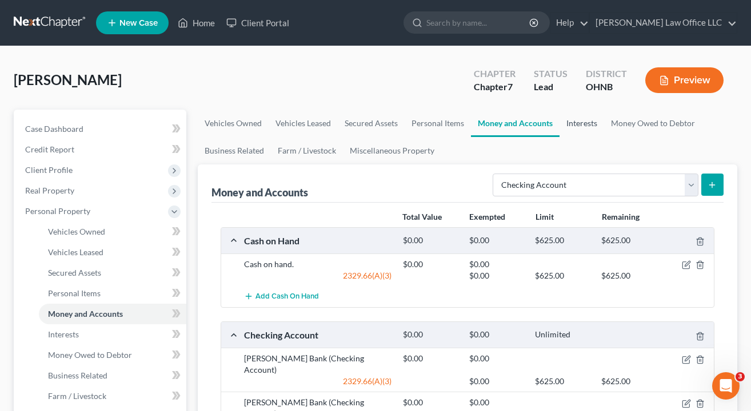
click at [575, 130] on link "Interests" at bounding box center [581, 123] width 45 height 27
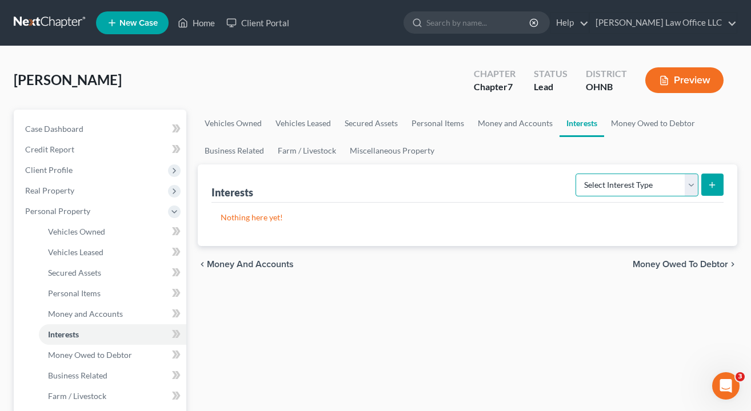
select select "401k"
click at [710, 186] on icon "submit" at bounding box center [711, 185] width 9 height 9
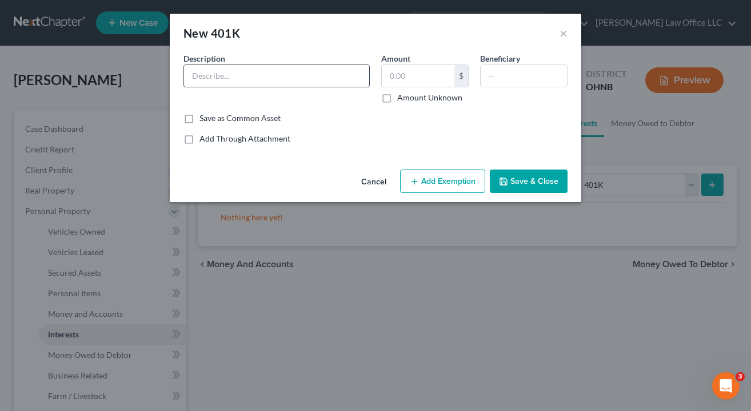
click at [249, 87] on div at bounding box center [276, 76] width 186 height 23
click at [247, 73] on input "text" at bounding box center [276, 76] width 185 height 22
type input "401k"
click at [453, 181] on button "Add Exemption" at bounding box center [442, 182] width 85 height 24
select select "2"
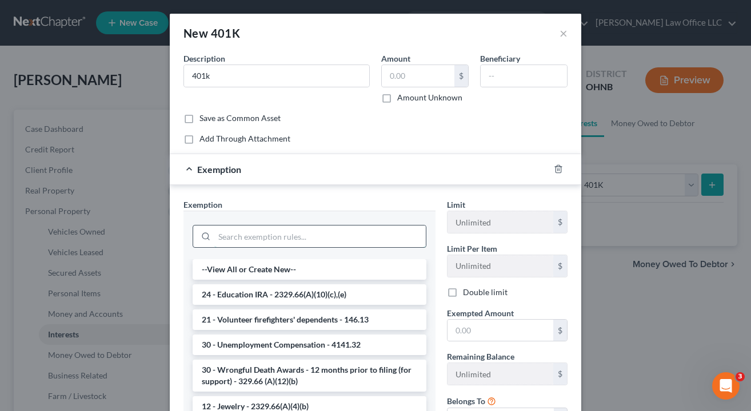
click at [304, 242] on input "search" at bounding box center [319, 237] width 211 height 22
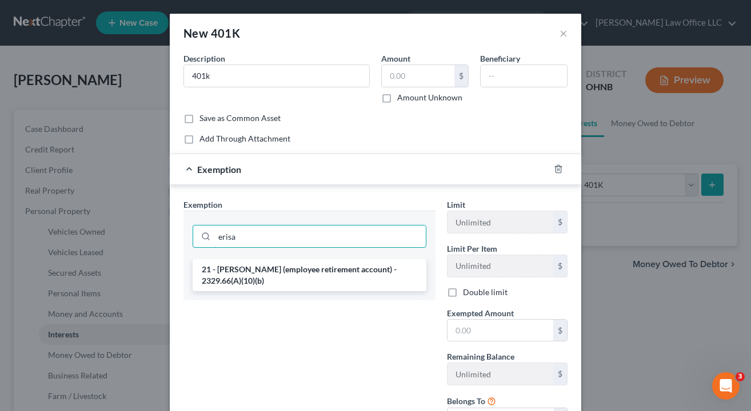
type input "erase"
drag, startPoint x: 304, startPoint y: 257, endPoint x: 302, endPoint y: 278, distance: 21.2
click at [302, 278] on div "Exemption Set must be selected for CA. Exemption * erase 21 - ERISA (employee r…" at bounding box center [309, 319] width 263 height 241
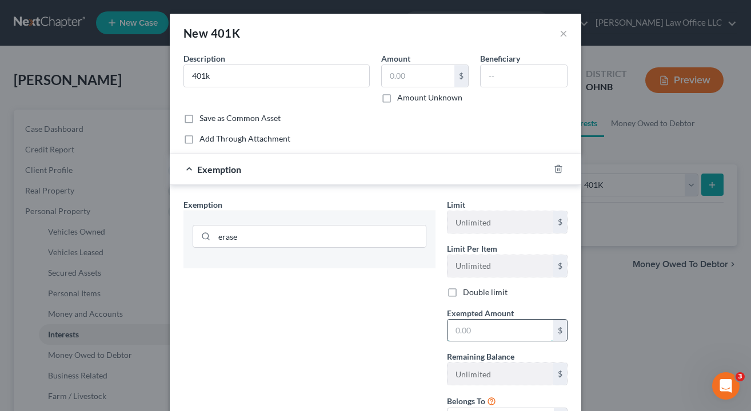
click at [477, 331] on input "text" at bounding box center [500, 331] width 106 height 22
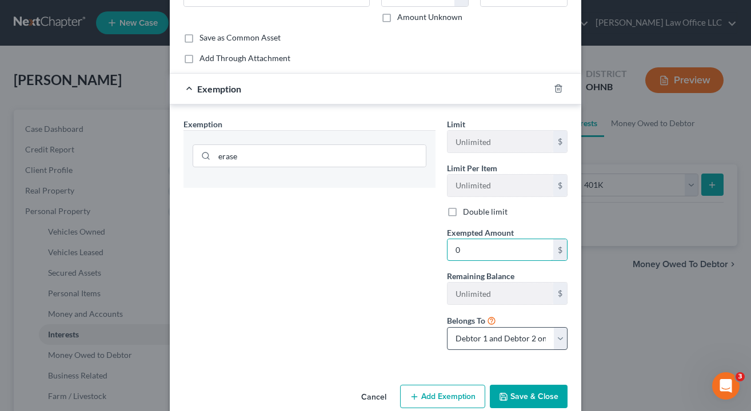
scroll to position [85, 0]
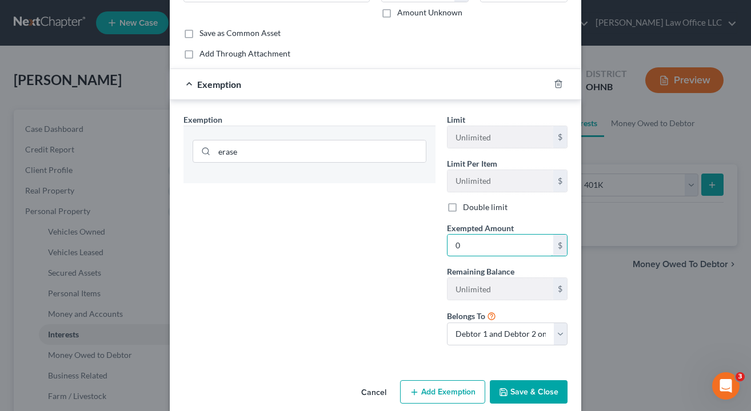
type input "0"
click at [530, 386] on button "Save & Close" at bounding box center [529, 393] width 78 height 24
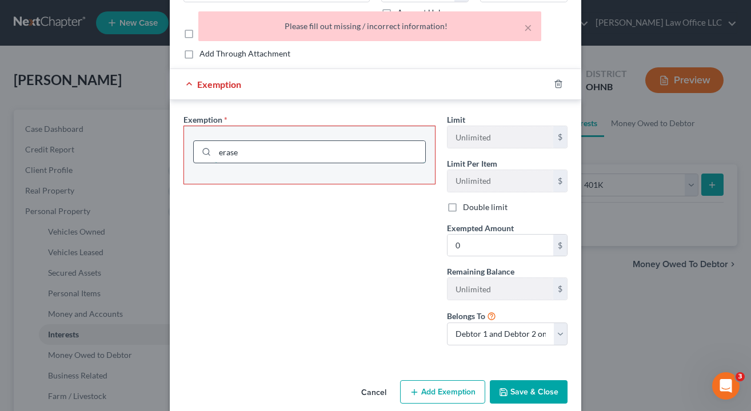
click at [334, 154] on input "erase" at bounding box center [320, 152] width 210 height 22
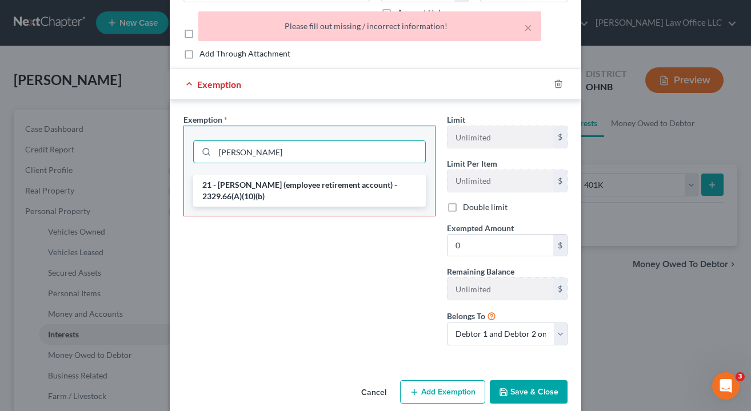
drag, startPoint x: 332, startPoint y: 157, endPoint x: 319, endPoint y: 192, distance: 37.8
click at [319, 192] on div "Exemption Set must be selected for CA. Exemption * Kris 21 - ERISA (employee re…" at bounding box center [309, 234] width 263 height 241
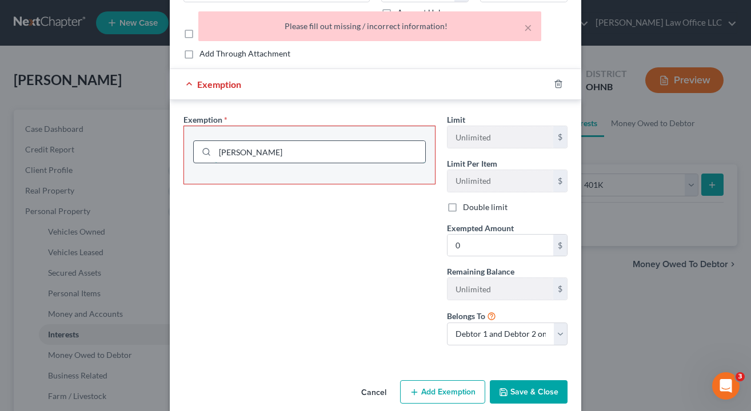
click at [289, 149] on input "Kris" at bounding box center [320, 152] width 210 height 22
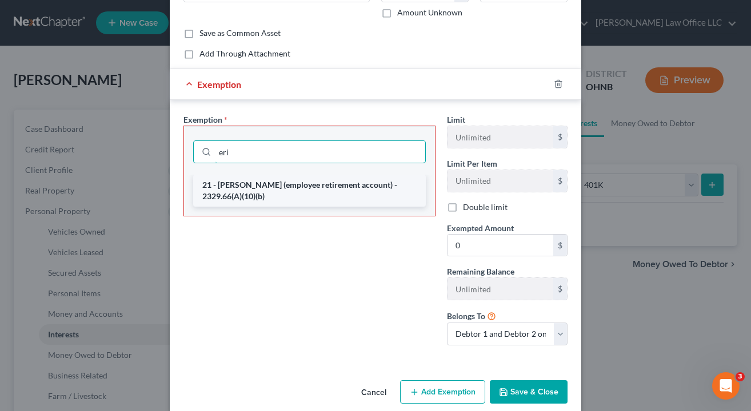
type input "eri"
click at [256, 194] on li "21 - ERISA (employee retirement account) - 2329.66(A)(10)(b)" at bounding box center [309, 191] width 233 height 32
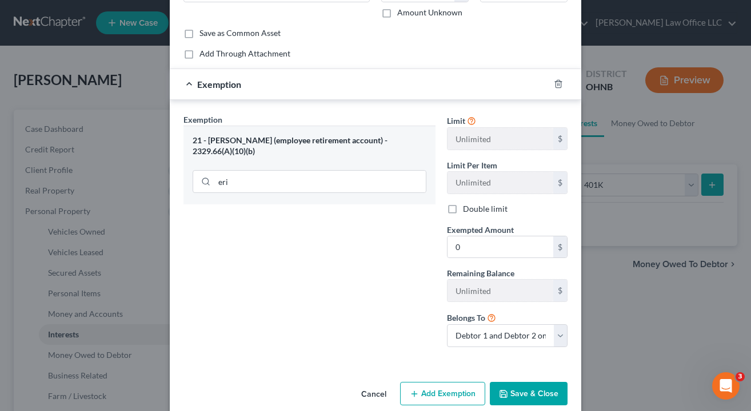
click at [518, 392] on button "Save & Close" at bounding box center [529, 394] width 78 height 24
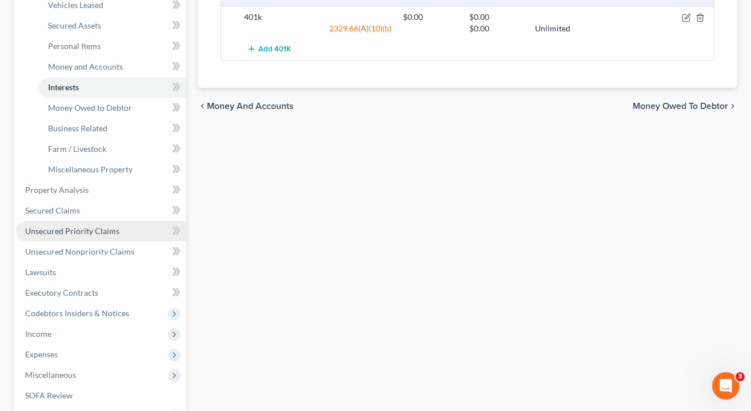
scroll to position [348, 0]
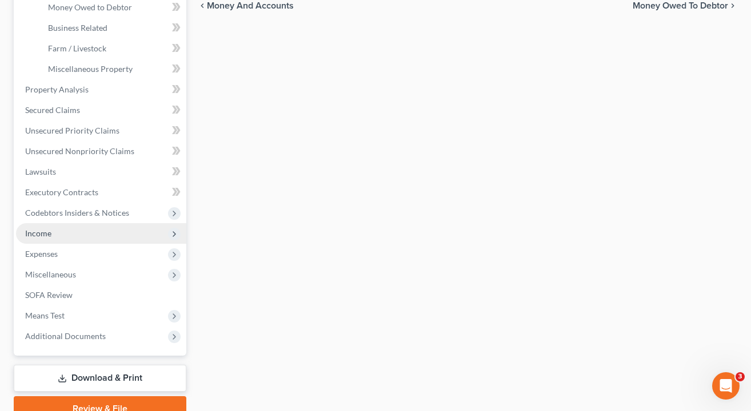
click at [49, 231] on span "Income" at bounding box center [38, 234] width 26 height 10
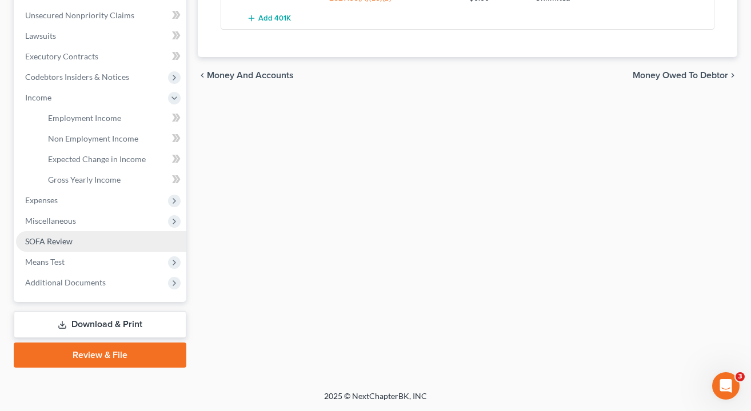
scroll to position [278, 0]
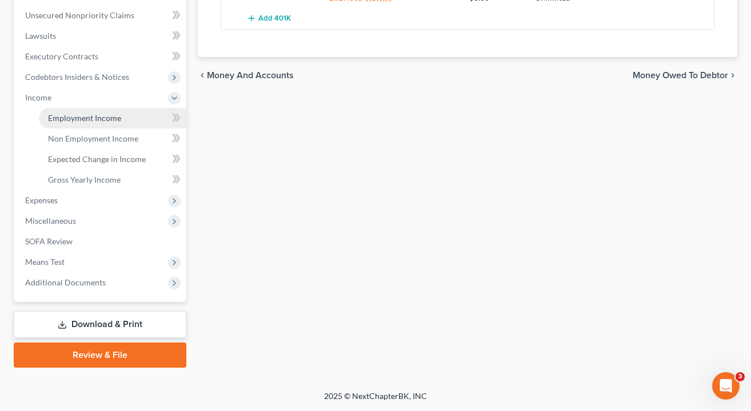
click at [73, 122] on span "Employment Income" at bounding box center [84, 118] width 73 height 10
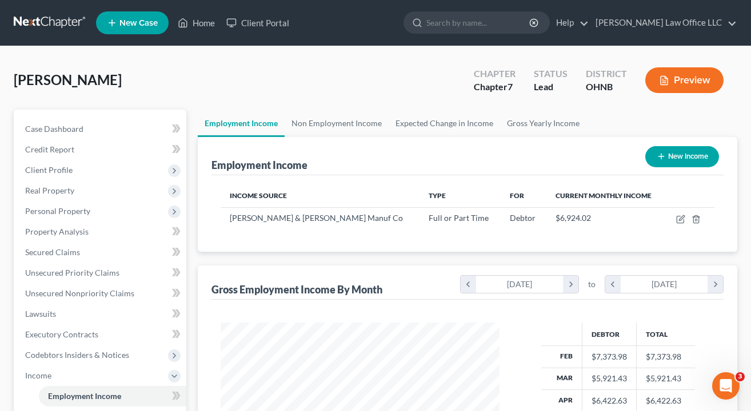
scroll to position [205, 301]
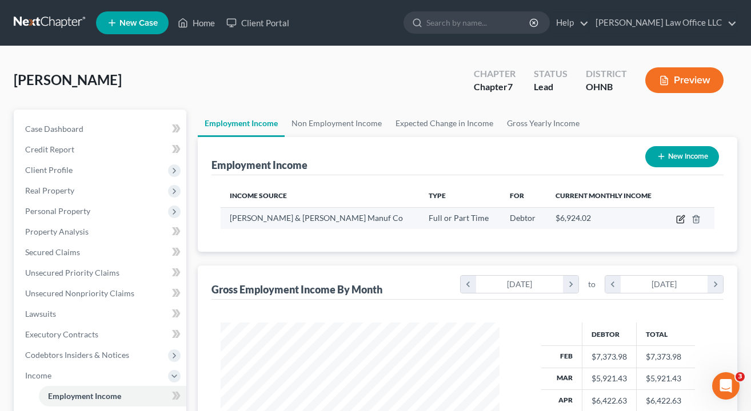
click at [681, 218] on icon "button" at bounding box center [681, 217] width 5 height 5
select select "0"
select select "36"
select select "2"
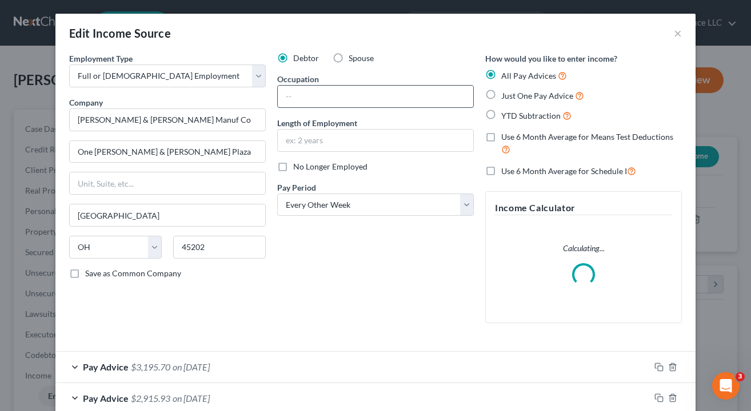
click at [368, 93] on input "text" at bounding box center [375, 97] width 195 height 22
type input "Area Coordinator"
click at [372, 141] on input "text" at bounding box center [375, 141] width 195 height 22
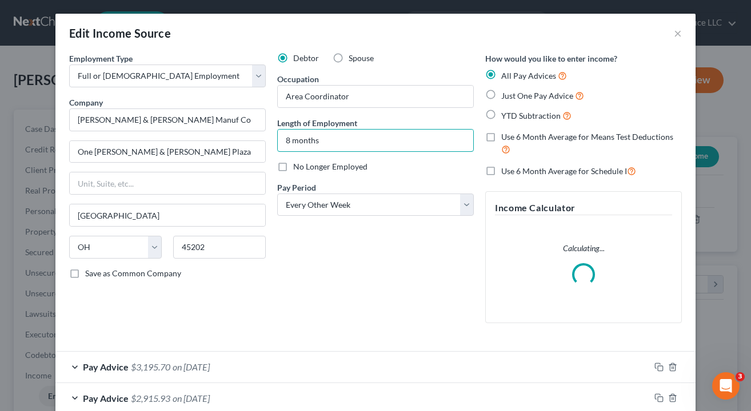
type input "8 months"
click at [375, 290] on div "Debtor Spouse Occupation Area Coordinator Length of Employment 8 months No Long…" at bounding box center [375, 193] width 208 height 280
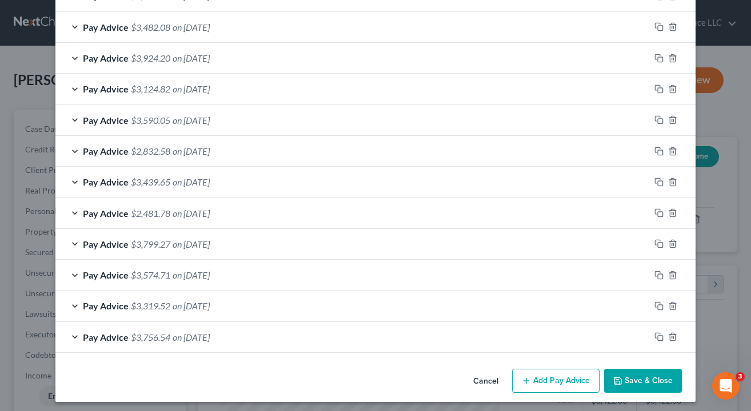
scroll to position [501, 0]
click at [626, 377] on button "Save & Close" at bounding box center [643, 382] width 78 height 24
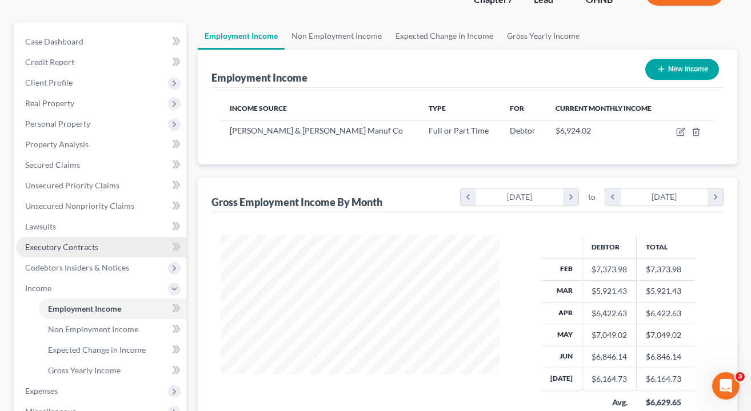
scroll to position [88, 0]
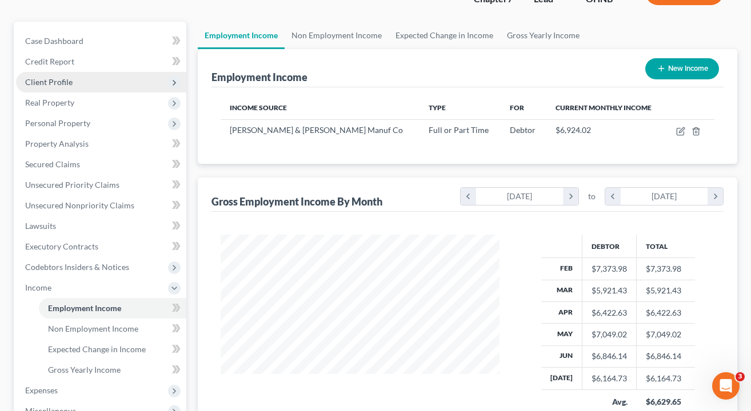
click at [54, 75] on span "Client Profile" at bounding box center [101, 82] width 170 height 21
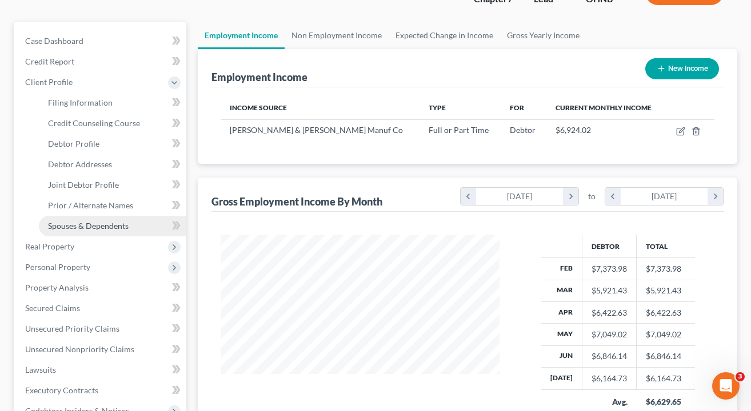
click at [86, 221] on span "Spouses & Dependents" at bounding box center [88, 226] width 81 height 10
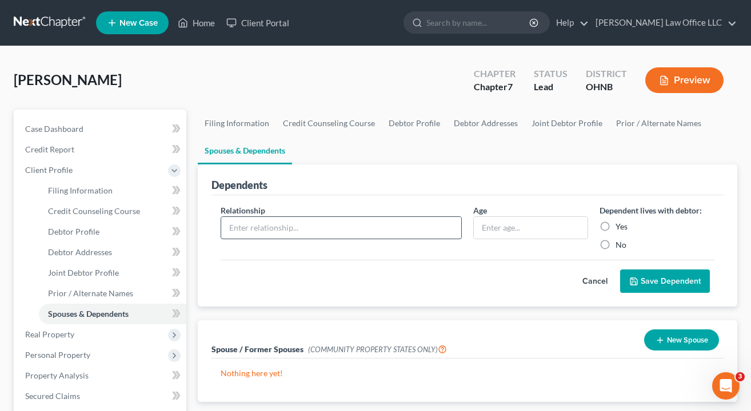
click at [361, 231] on input "text" at bounding box center [341, 228] width 240 height 22
type input "Son"
type input "9"
click at [615, 226] on label "Yes" at bounding box center [621, 226] width 12 height 11
click at [620, 226] on input "Yes" at bounding box center [623, 224] width 7 height 7
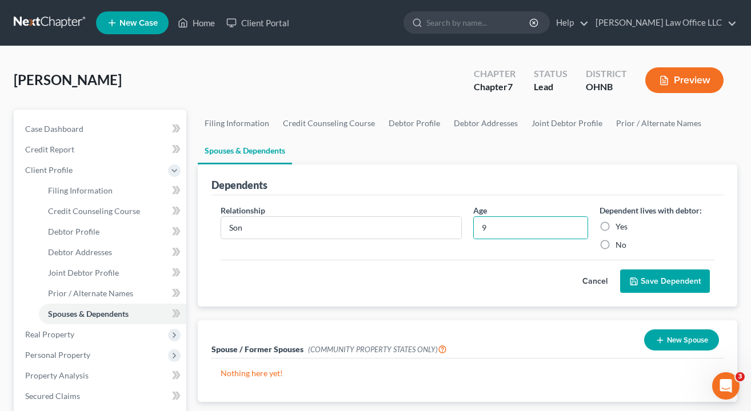
radio input "true"
click at [683, 288] on button "Save Dependent" at bounding box center [665, 282] width 90 height 24
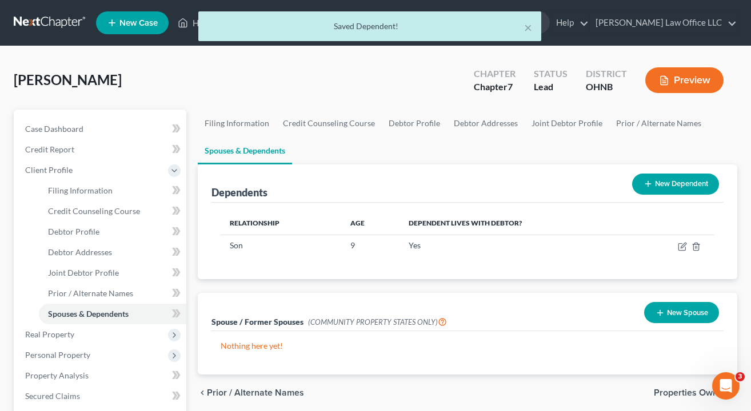
click at [669, 185] on button "New Dependent" at bounding box center [675, 184] width 87 height 21
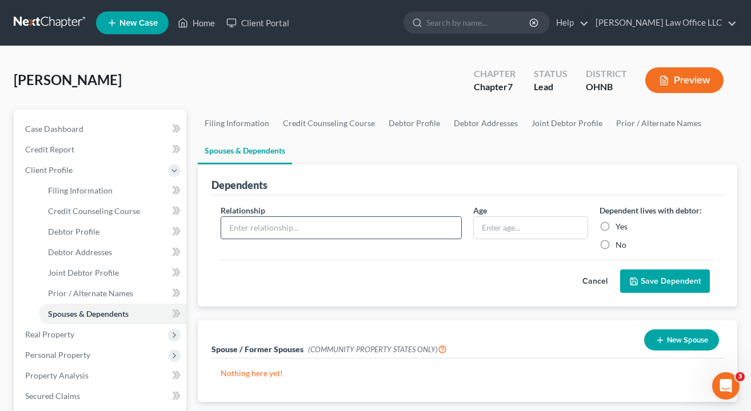
click at [420, 237] on input "text" at bounding box center [341, 228] width 240 height 22
type input "Daughter"
type input "6"
click at [615, 227] on label "Yes" at bounding box center [621, 226] width 12 height 11
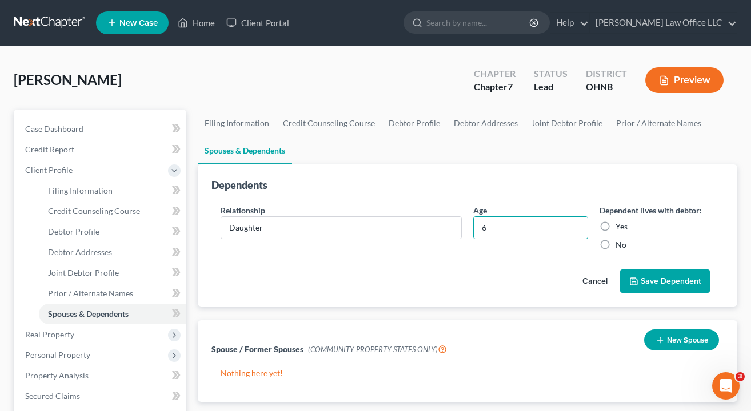
click at [620, 227] on input "Yes" at bounding box center [623, 224] width 7 height 7
radio input "true"
click at [643, 277] on button "Save Dependent" at bounding box center [665, 282] width 90 height 24
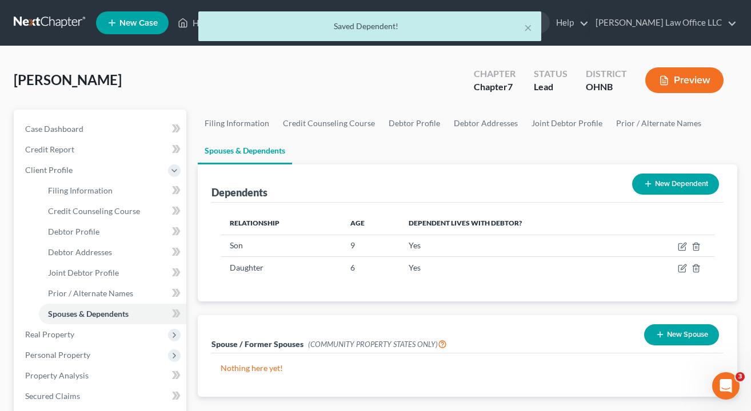
click at [655, 187] on button "New Dependent" at bounding box center [675, 184] width 87 height 21
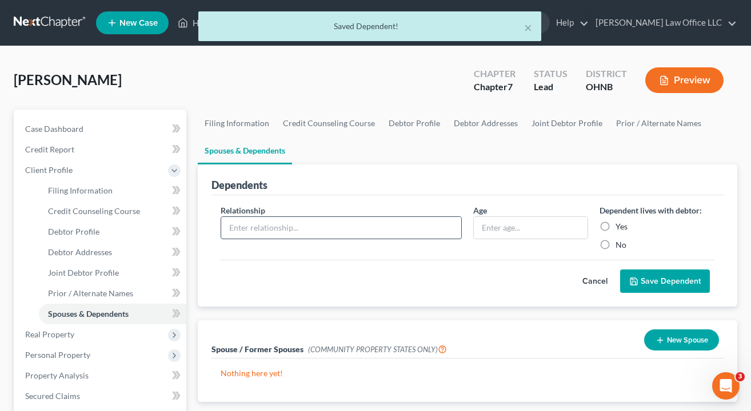
click at [379, 226] on input "text" at bounding box center [341, 228] width 240 height 22
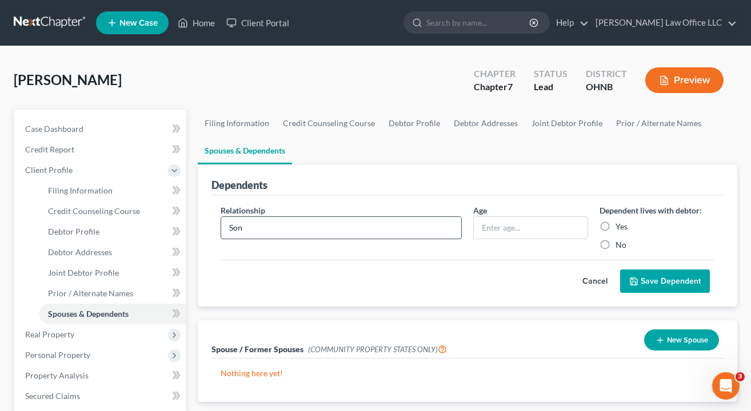
type input "Son"
type input "5"
click at [615, 224] on label "Yes" at bounding box center [621, 226] width 12 height 11
click at [620, 224] on input "Yes" at bounding box center [623, 224] width 7 height 7
radio input "true"
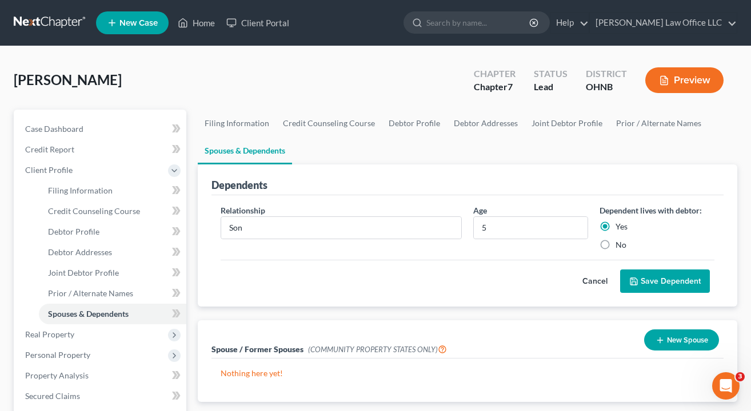
click at [647, 285] on button "Save Dependent" at bounding box center [665, 282] width 90 height 24
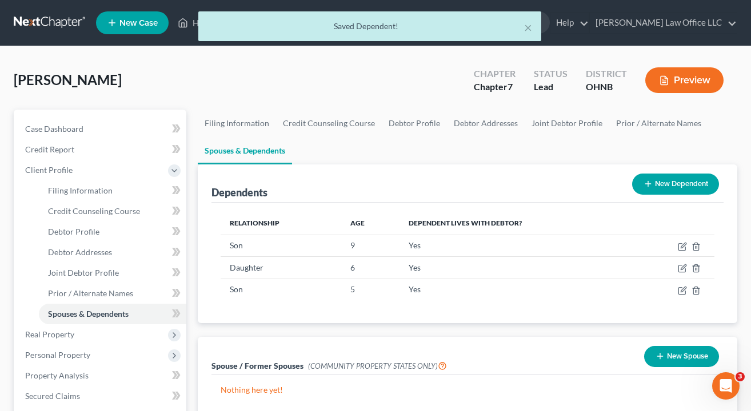
click at [689, 181] on button "New Dependent" at bounding box center [675, 184] width 87 height 21
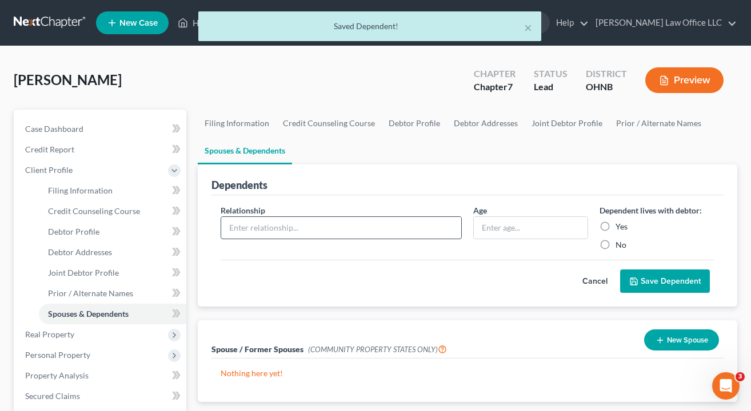
click at [298, 231] on input "text" at bounding box center [341, 228] width 240 height 22
type input "Daughter"
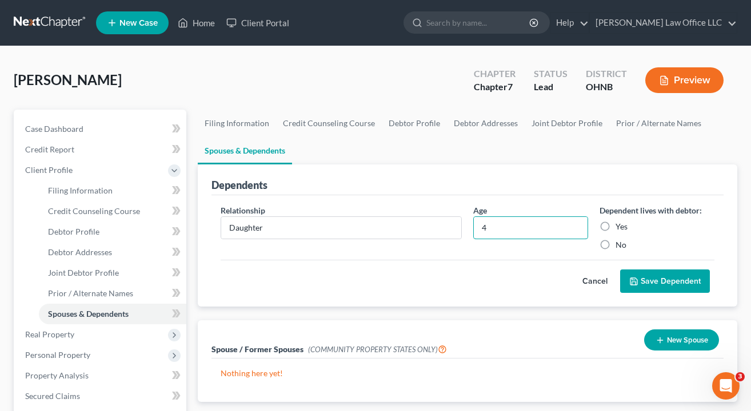
type input "4"
click at [615, 222] on label "Yes" at bounding box center [621, 226] width 12 height 11
click at [620, 222] on input "Yes" at bounding box center [623, 224] width 7 height 7
radio input "true"
click at [656, 286] on button "Save Dependent" at bounding box center [665, 282] width 90 height 24
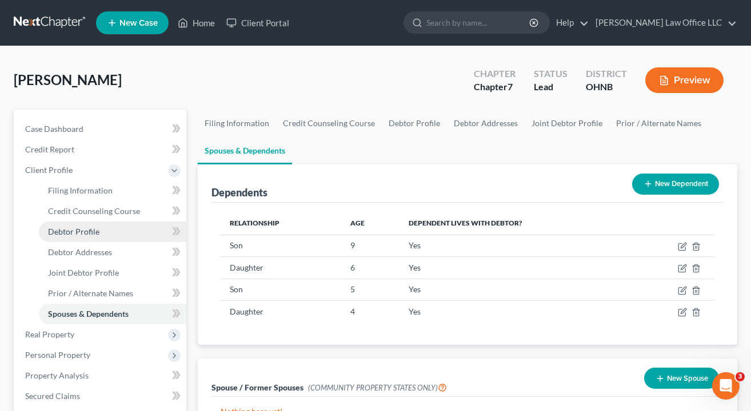
click at [73, 231] on span "Debtor Profile" at bounding box center [73, 232] width 51 height 10
select select "1"
select select "5"
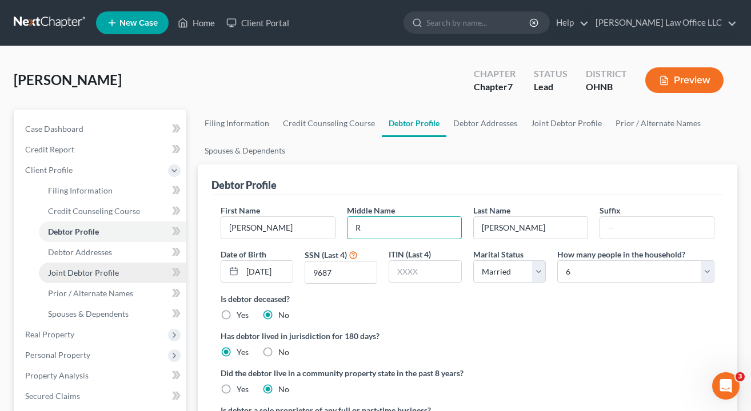
type input "R"
click at [87, 274] on span "Joint Debtor Profile" at bounding box center [83, 273] width 71 height 10
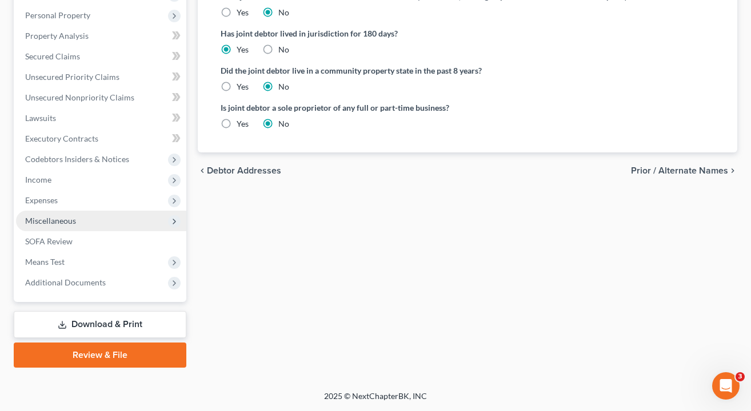
scroll to position [340, 0]
type input "S"
click at [53, 229] on span "Miscellaneous" at bounding box center [101, 221] width 170 height 21
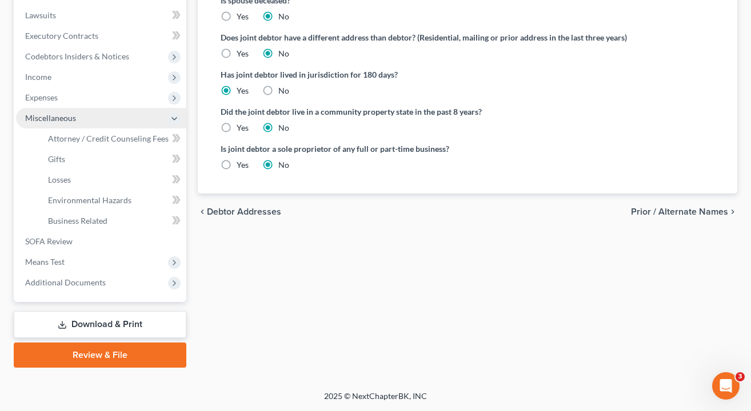
scroll to position [299, 0]
click at [62, 119] on span "Miscellaneous" at bounding box center [50, 118] width 51 height 10
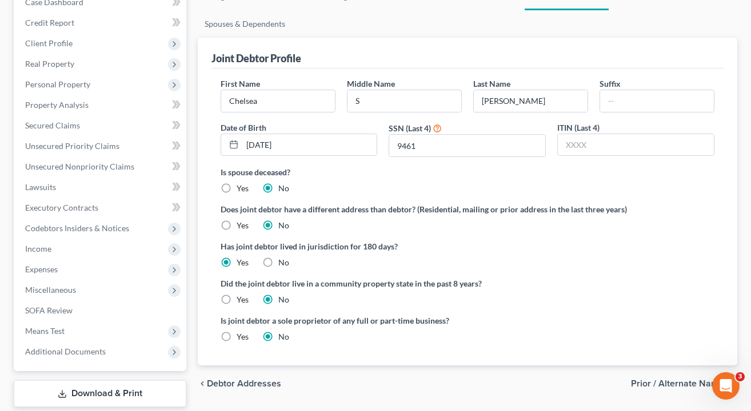
scroll to position [91, 0]
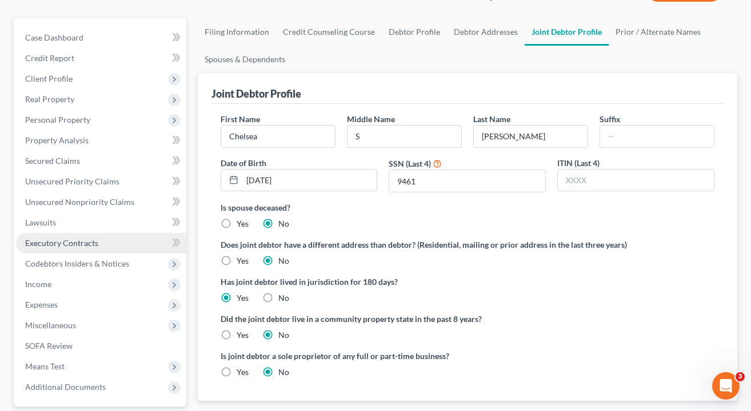
click at [49, 246] on span "Executory Contracts" at bounding box center [61, 243] width 73 height 10
